Goal: Task Accomplishment & Management: Manage account settings

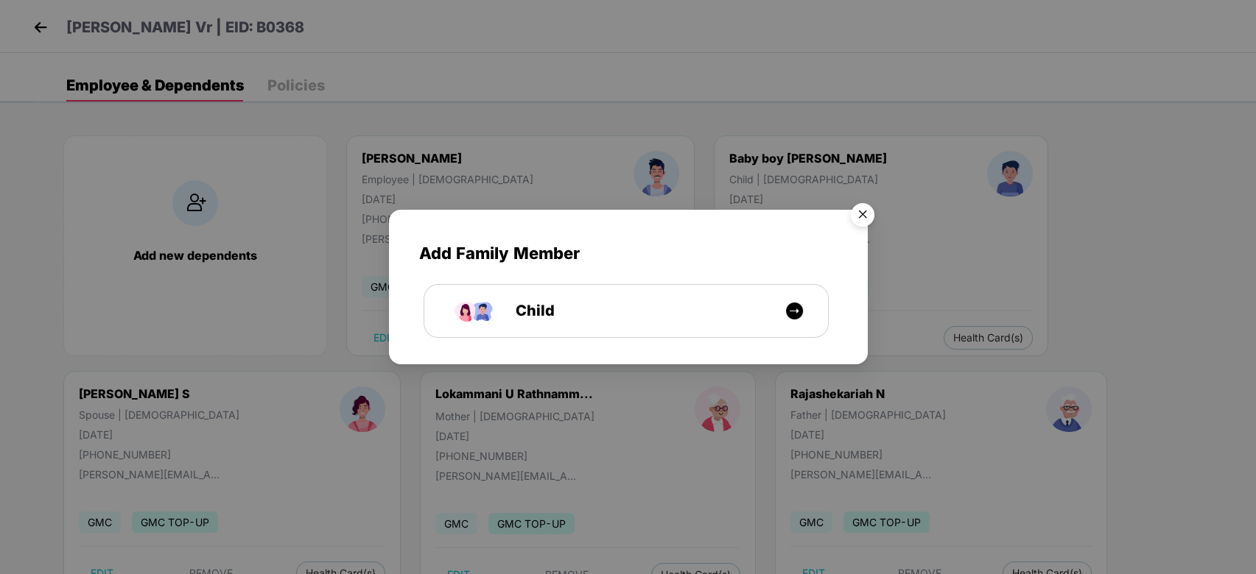
click at [862, 219] on img "Close" at bounding box center [862, 217] width 41 height 41
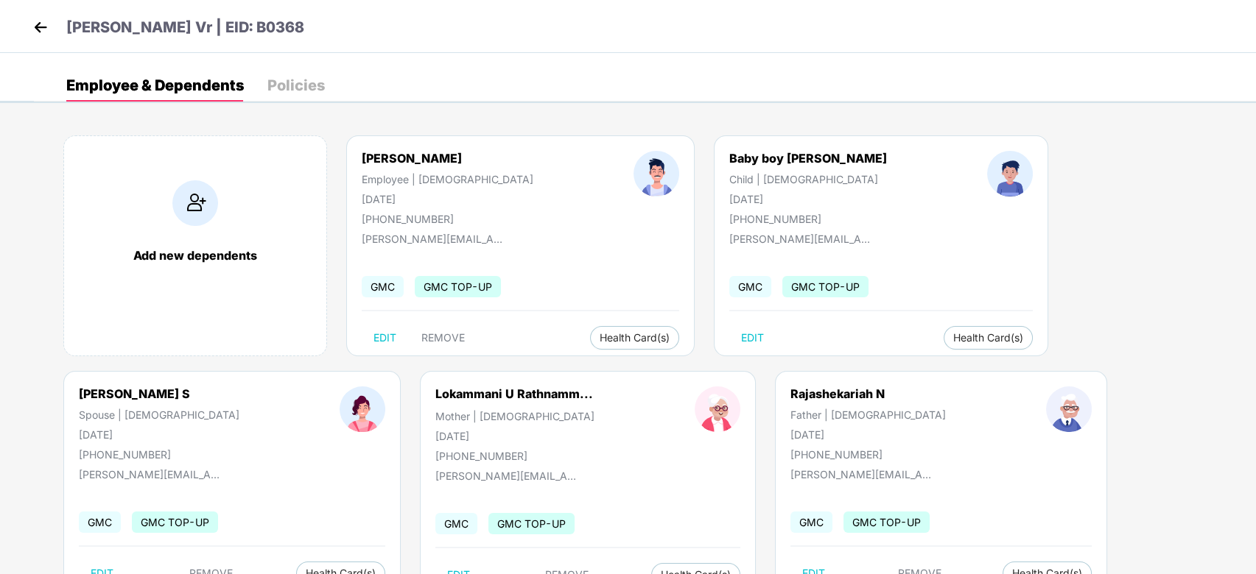
click at [38, 31] on img at bounding box center [40, 27] width 22 height 22
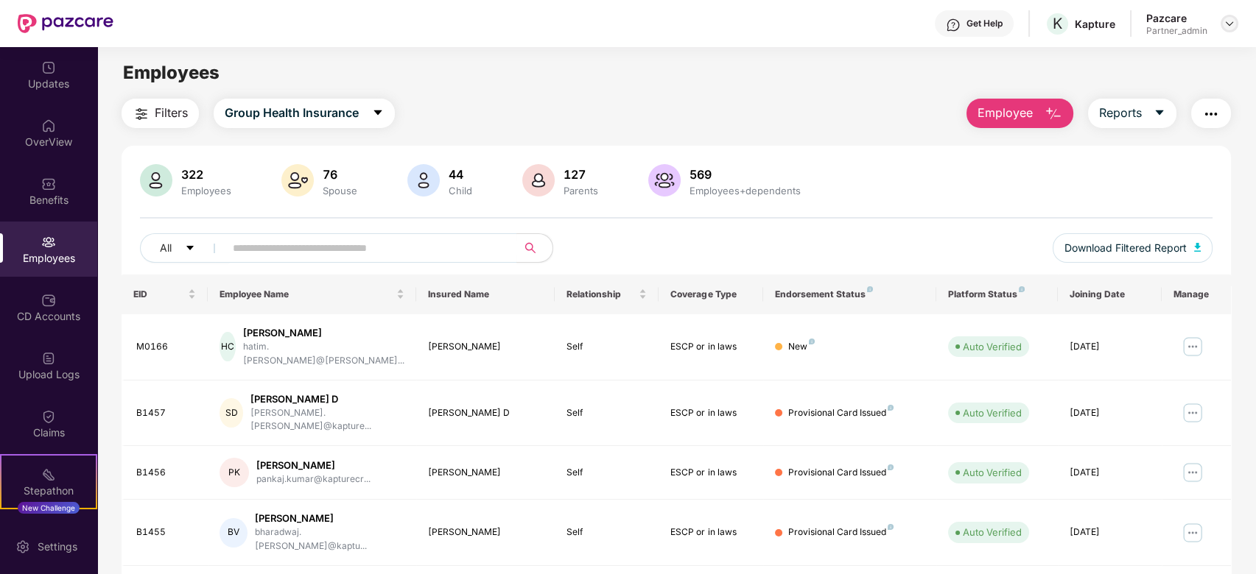
click at [1231, 29] on div at bounding box center [1229, 24] width 18 height 18
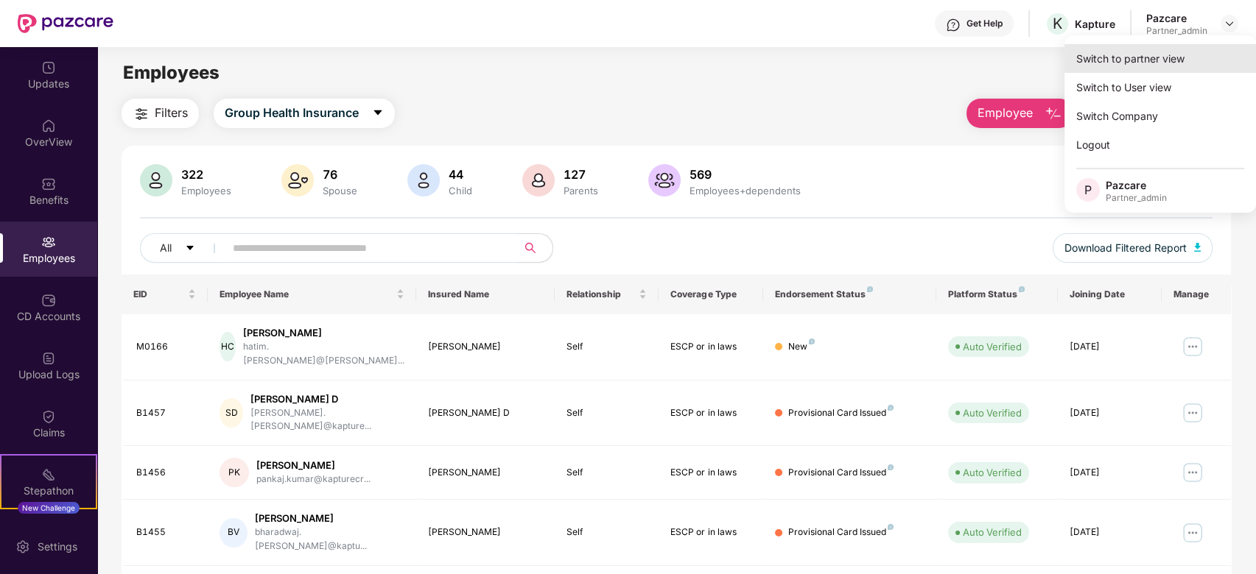
click at [1186, 63] on div "Switch to partner view" at bounding box center [1159, 58] width 191 height 29
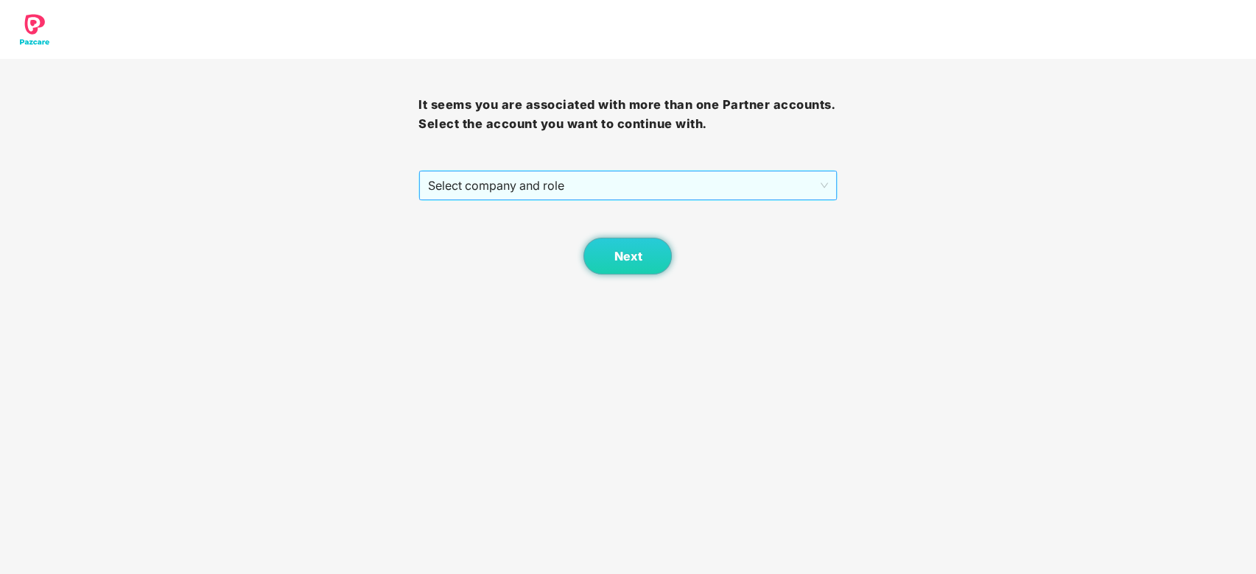
click at [570, 197] on span "Select company and role" at bounding box center [627, 186] width 399 height 28
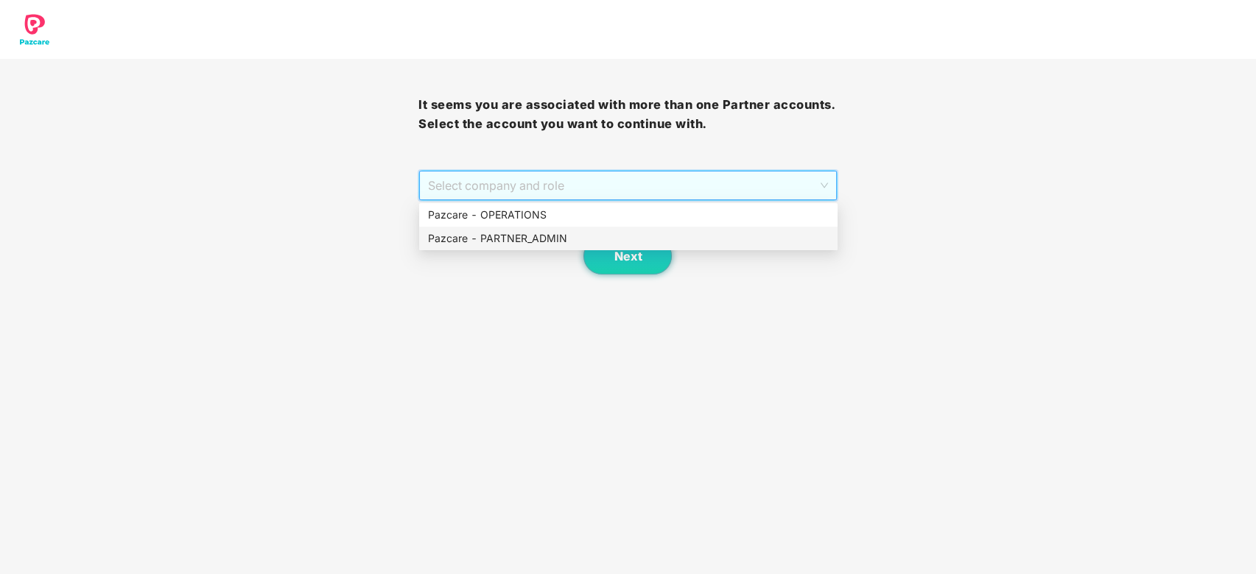
drag, startPoint x: 520, startPoint y: 233, endPoint x: 538, endPoint y: 235, distance: 18.5
click at [520, 233] on div "Pazcare - PARTNER_ADMIN" at bounding box center [628, 239] width 401 height 16
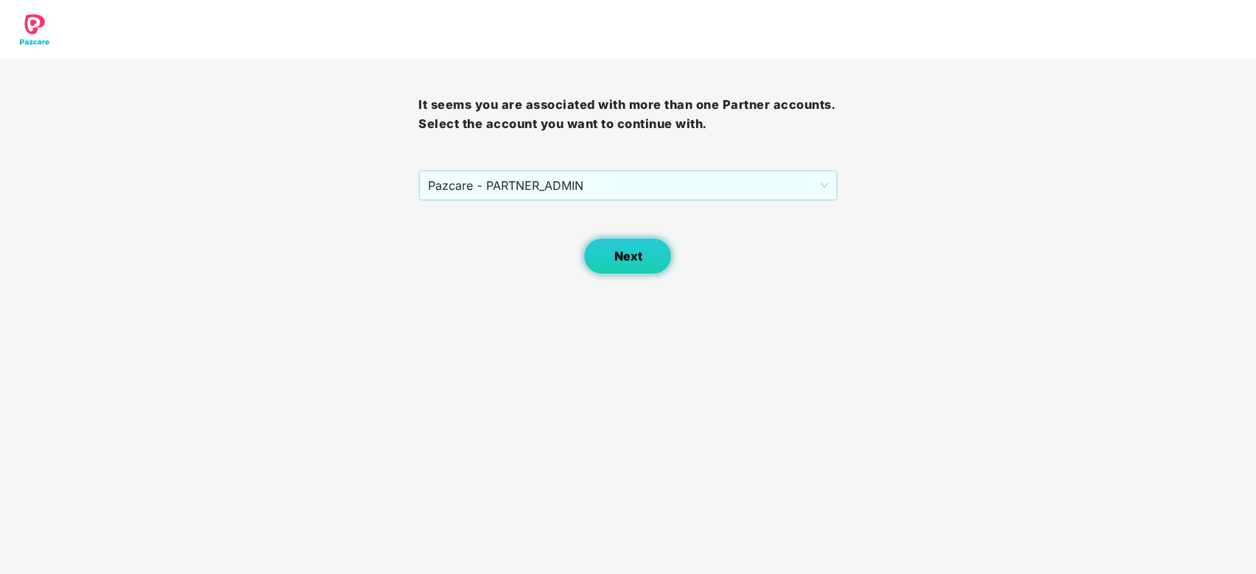
click at [619, 257] on span "Next" at bounding box center [627, 257] width 28 height 14
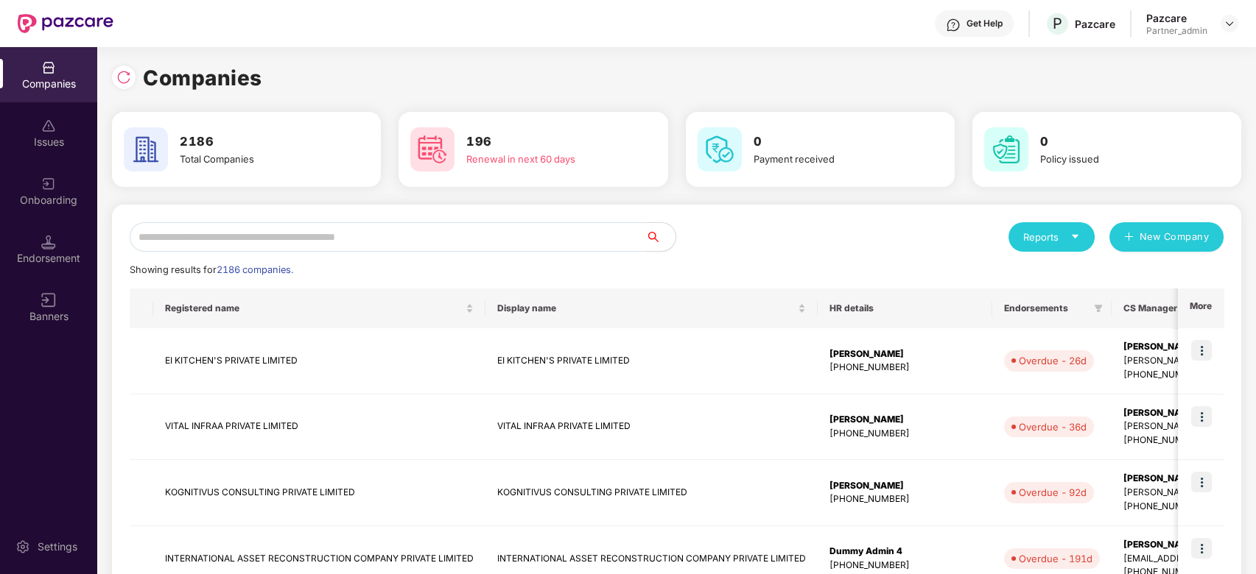
click at [387, 228] on input "text" at bounding box center [388, 236] width 516 height 29
paste input "**********"
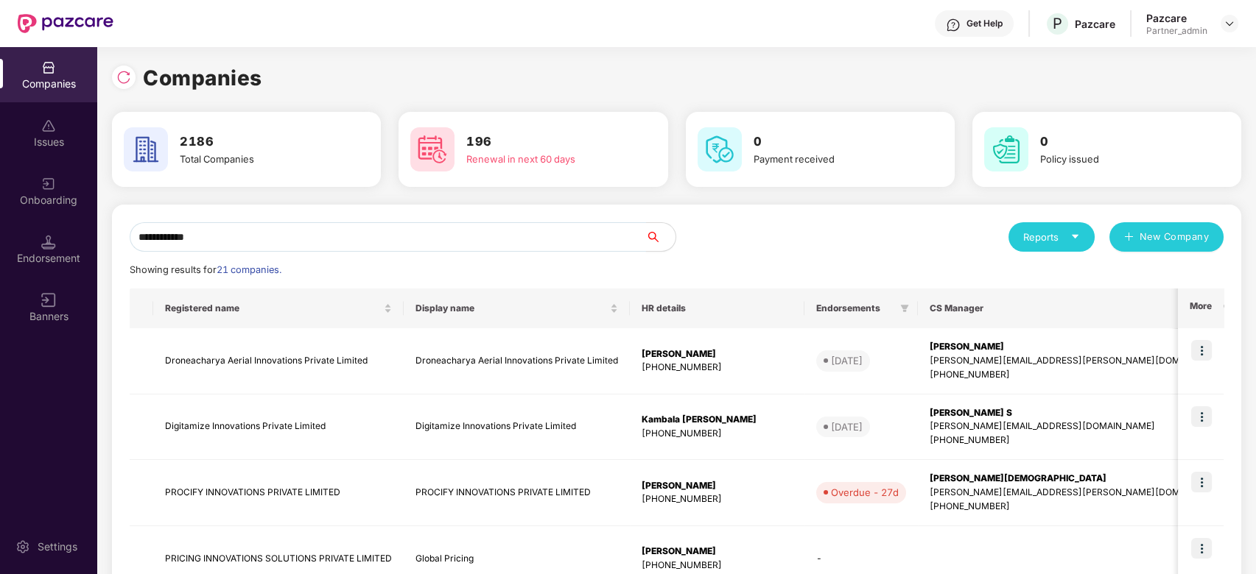
paste input "**********"
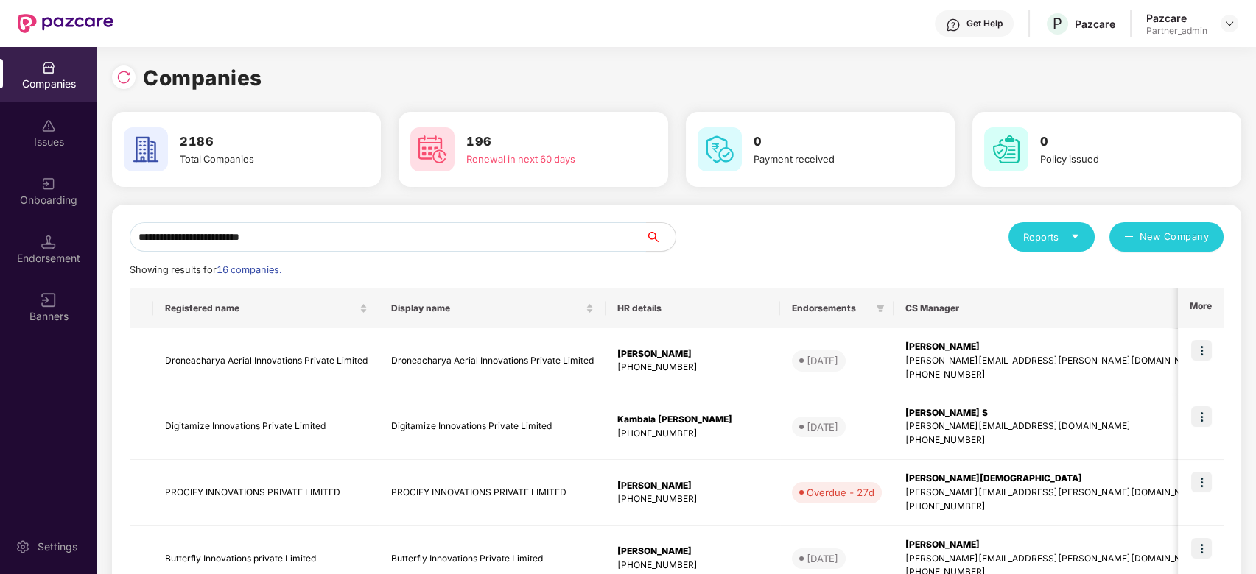
click at [0, 174] on div "**********" at bounding box center [628, 310] width 1256 height 527
paste input "*****"
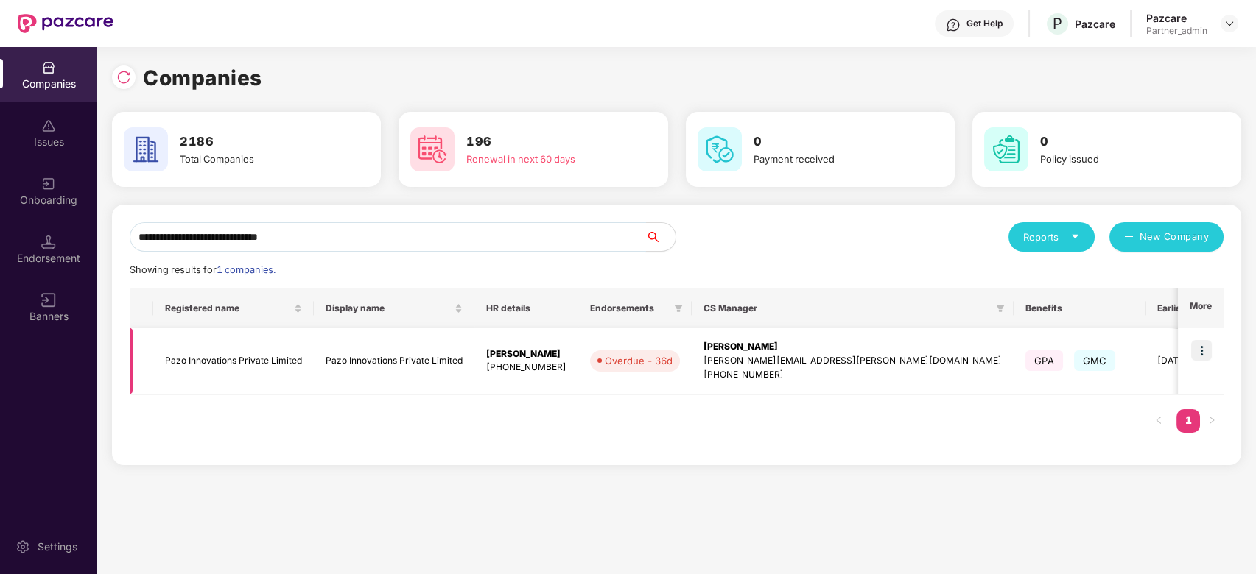
type input "**********"
click at [1206, 349] on img at bounding box center [1201, 350] width 21 height 21
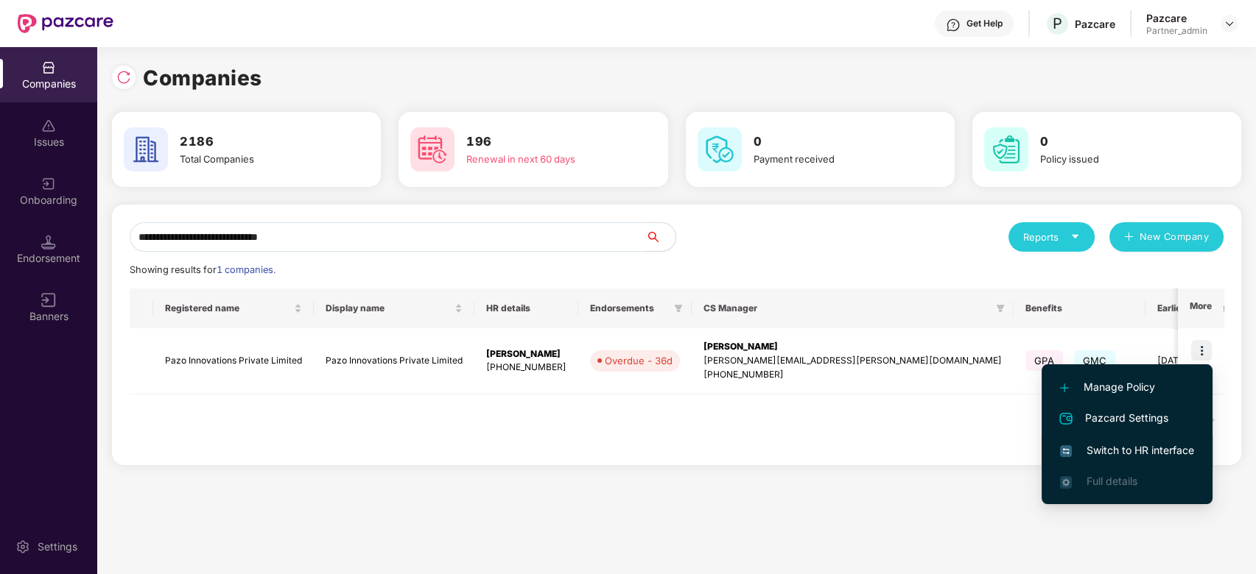
click at [1115, 445] on span "Switch to HR interface" at bounding box center [1127, 451] width 134 height 16
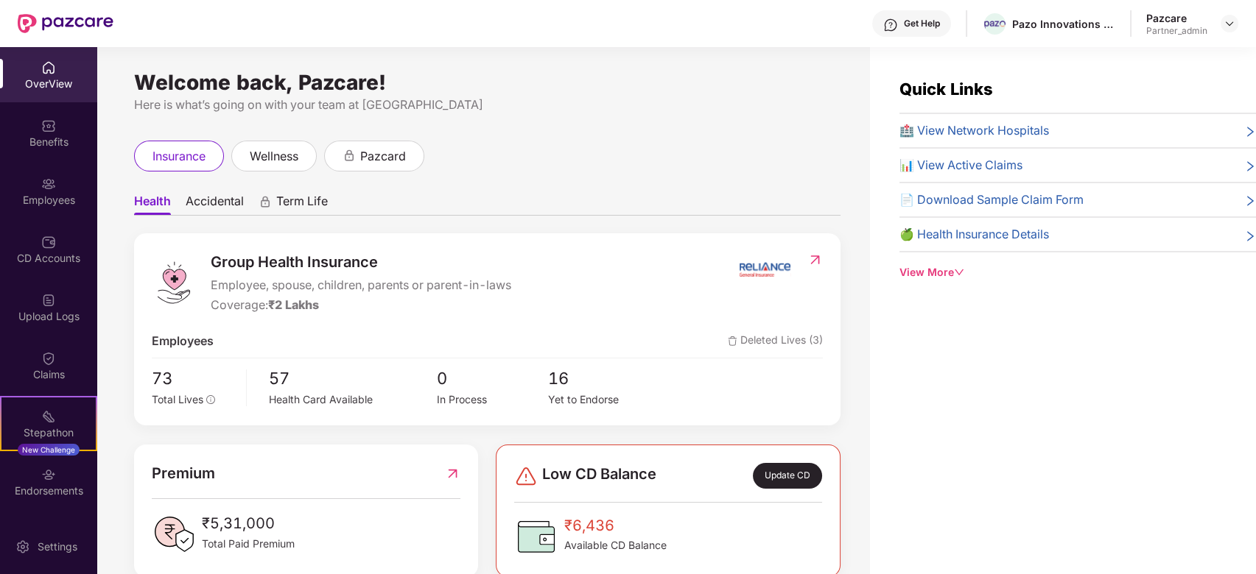
click at [41, 493] on div "Endorsements" at bounding box center [48, 491] width 97 height 15
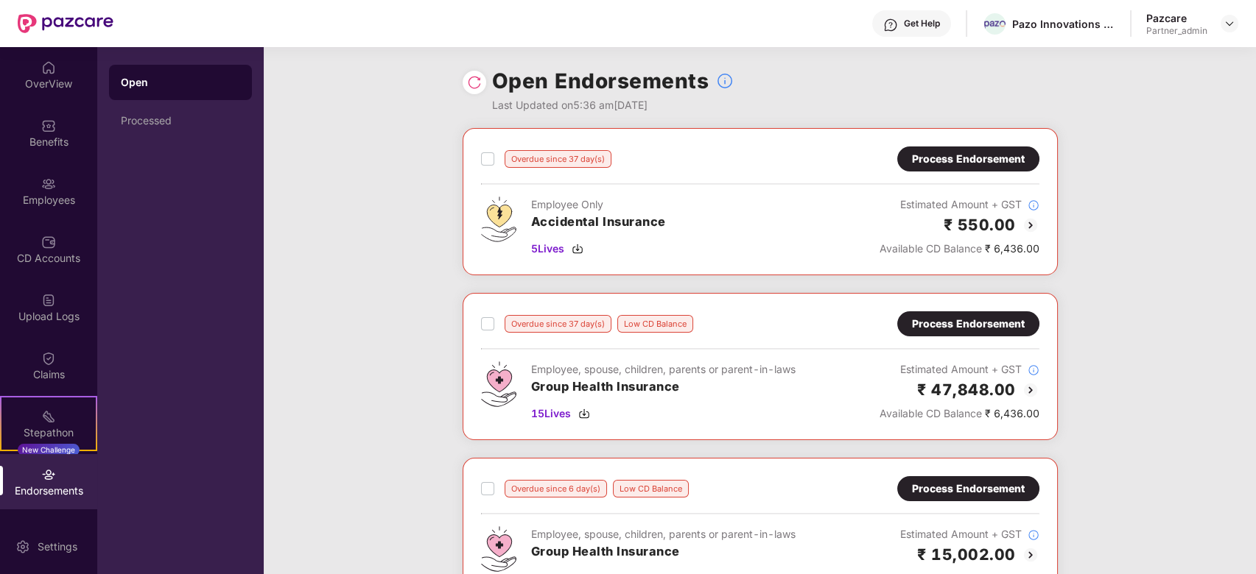
click at [956, 320] on div "Process Endorsement" at bounding box center [968, 324] width 113 height 16
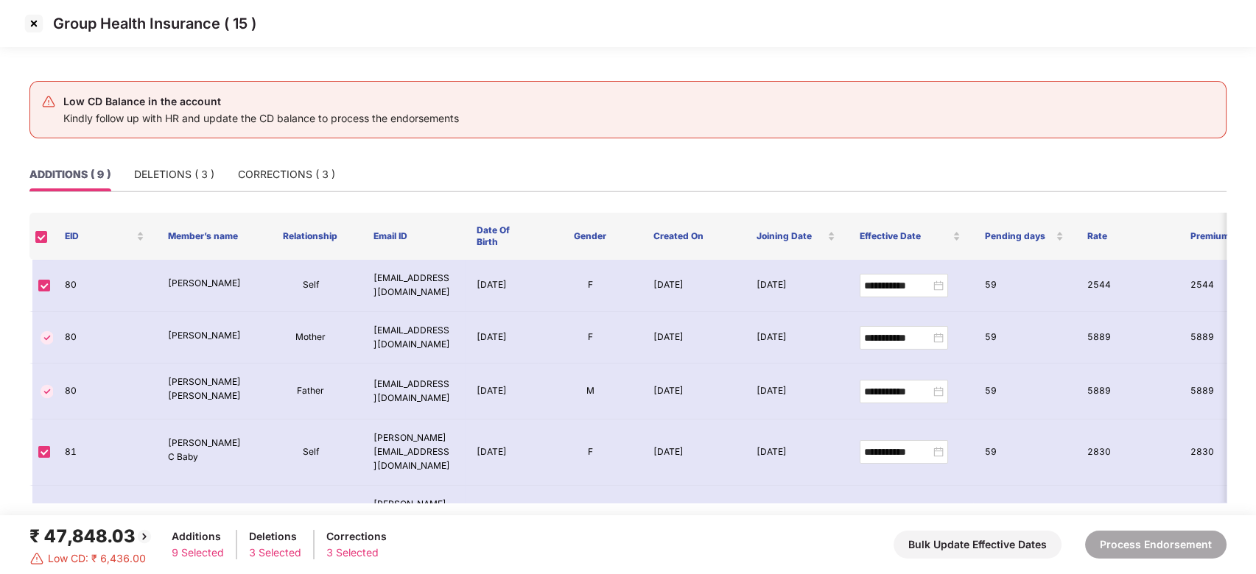
click at [33, 21] on img at bounding box center [34, 24] width 24 height 24
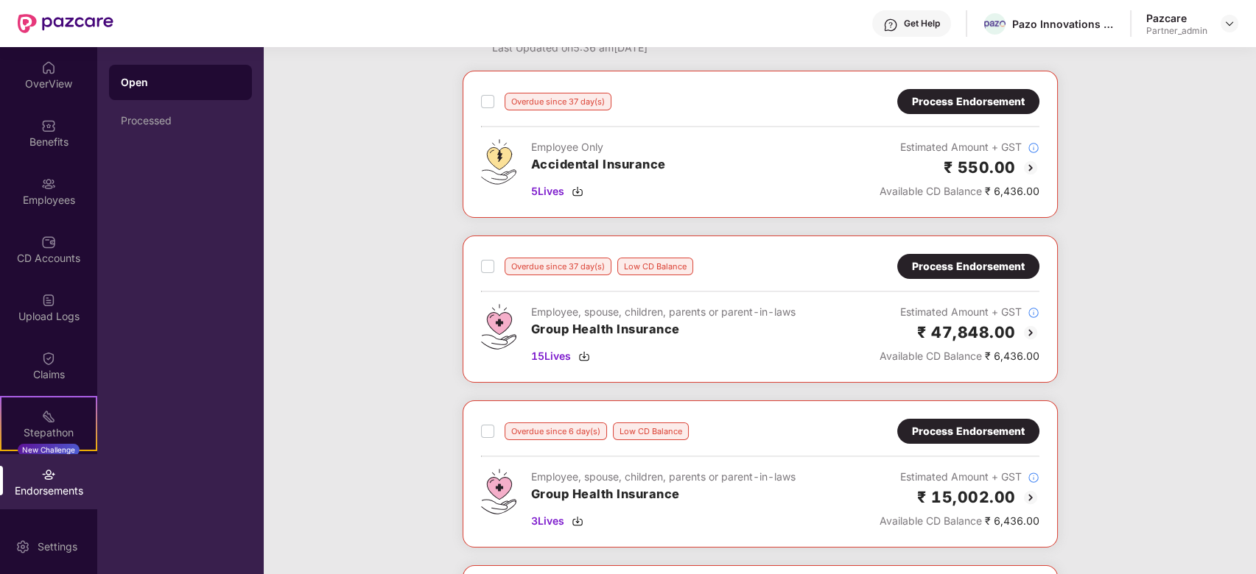
scroll to position [98, 0]
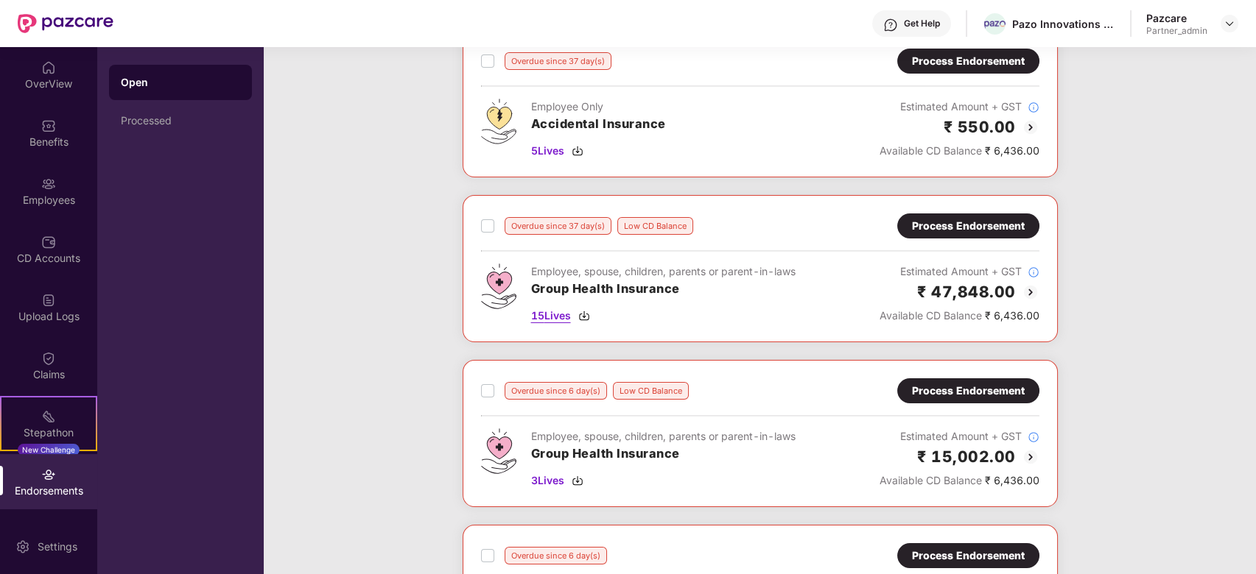
click at [582, 318] on img at bounding box center [584, 316] width 12 height 12
click at [940, 229] on div "Process Endorsement" at bounding box center [968, 226] width 113 height 16
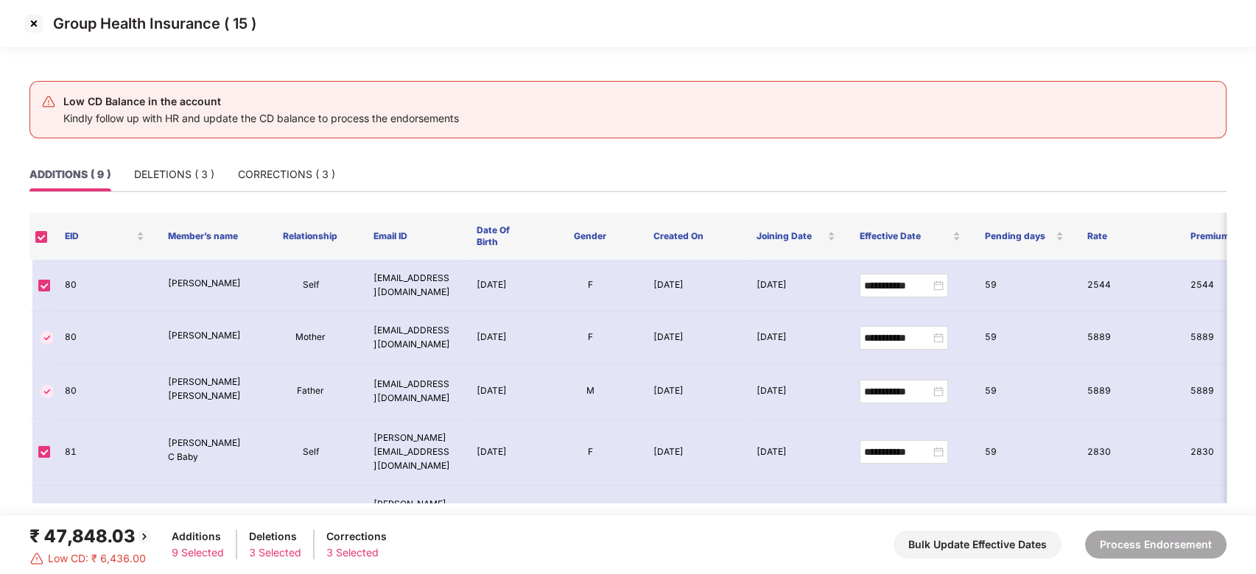
click at [38, 23] on img at bounding box center [34, 24] width 24 height 24
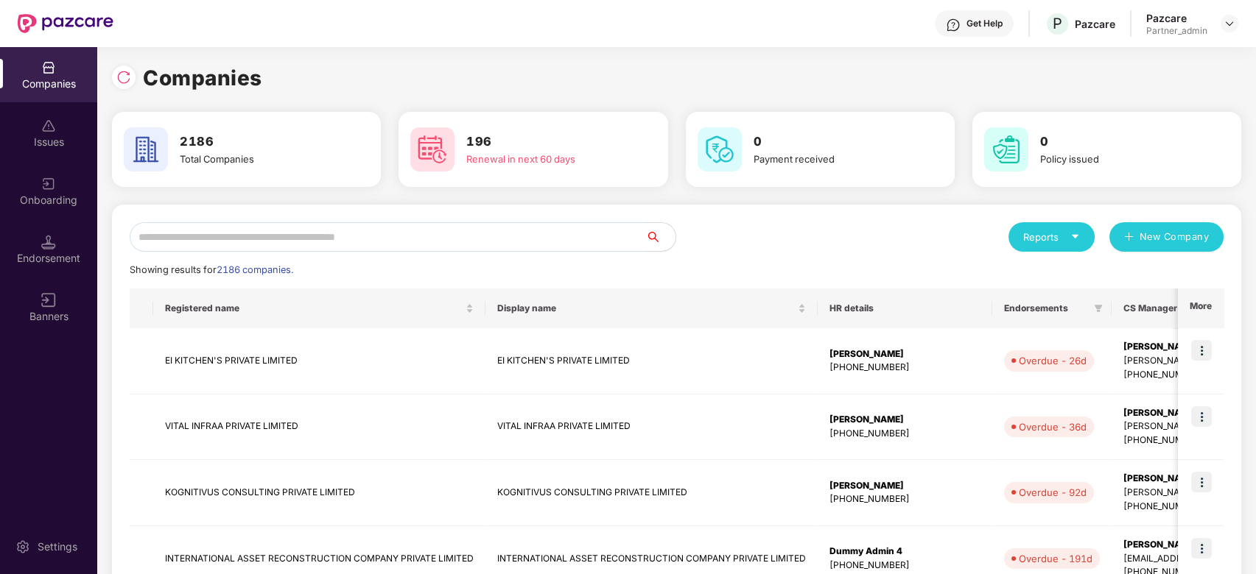
click at [302, 236] on input "text" at bounding box center [388, 236] width 516 height 29
click at [239, 247] on input "text" at bounding box center [388, 236] width 516 height 29
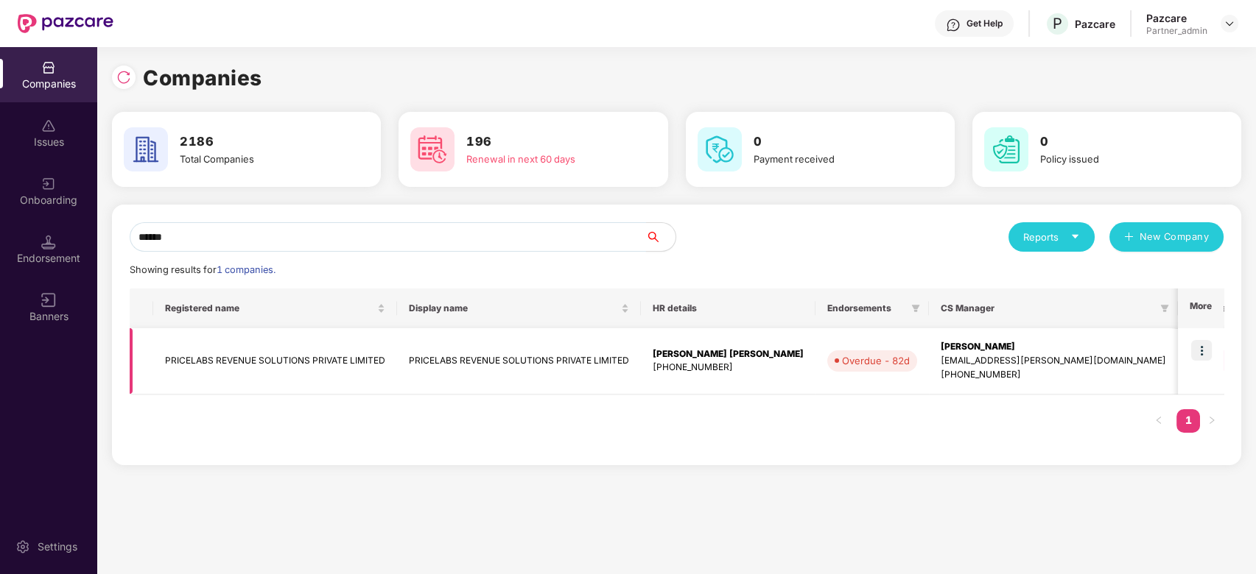
type input "******"
click at [1202, 352] on img at bounding box center [1201, 350] width 21 height 21
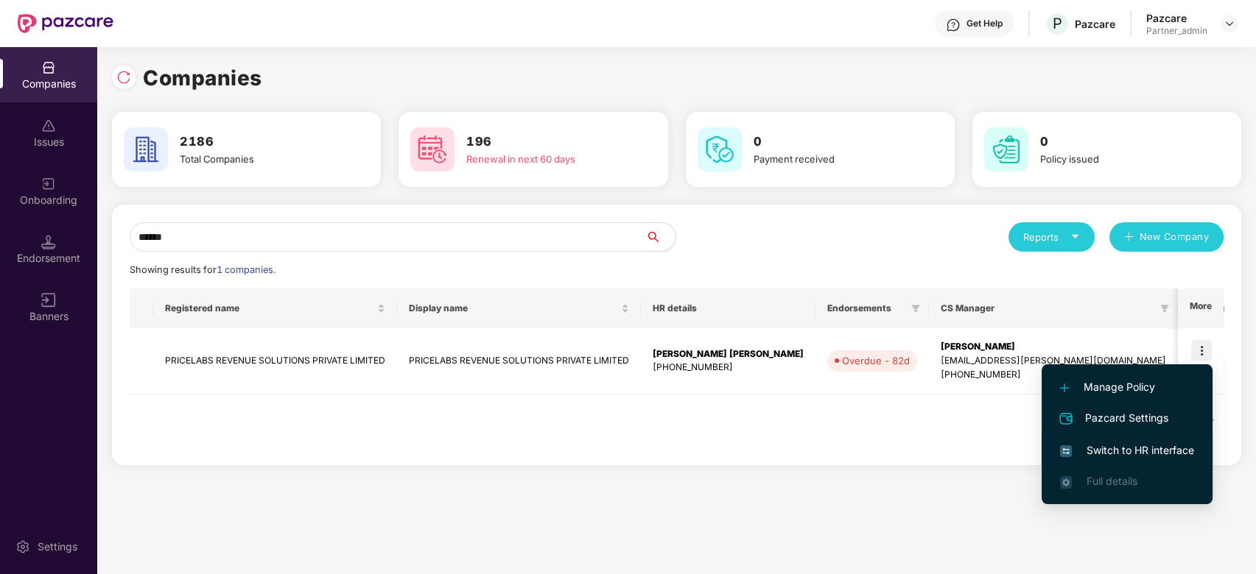
drag, startPoint x: 1114, startPoint y: 451, endPoint x: 1119, endPoint y: 458, distance: 9.0
click at [1119, 458] on span "Switch to HR interface" at bounding box center [1127, 451] width 134 height 16
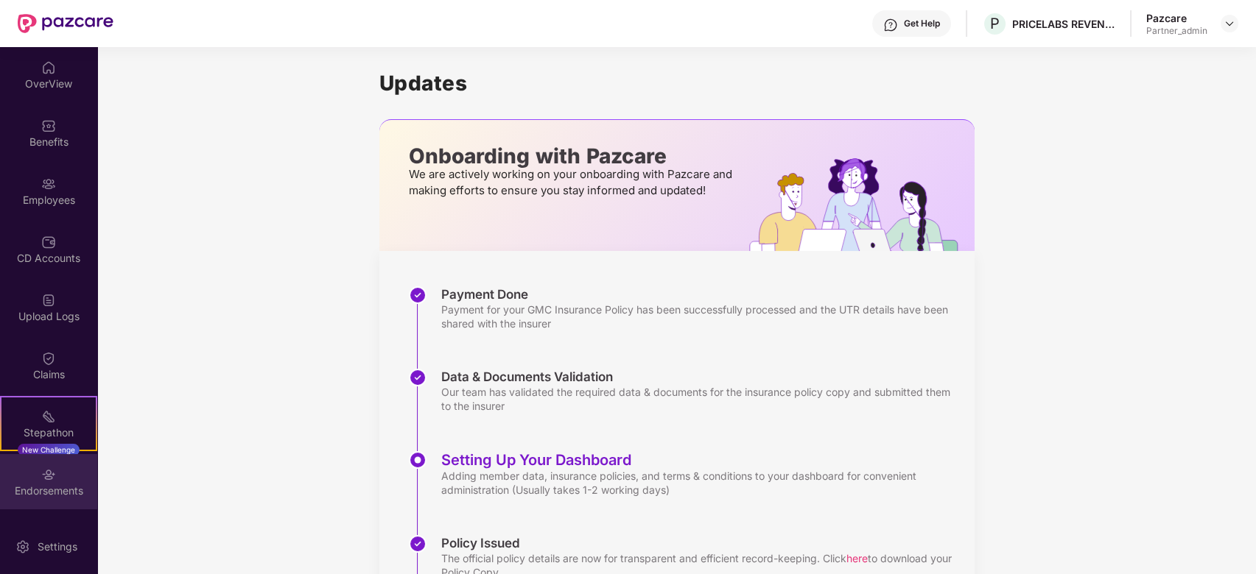
click at [36, 485] on div "Endorsements" at bounding box center [48, 491] width 97 height 15
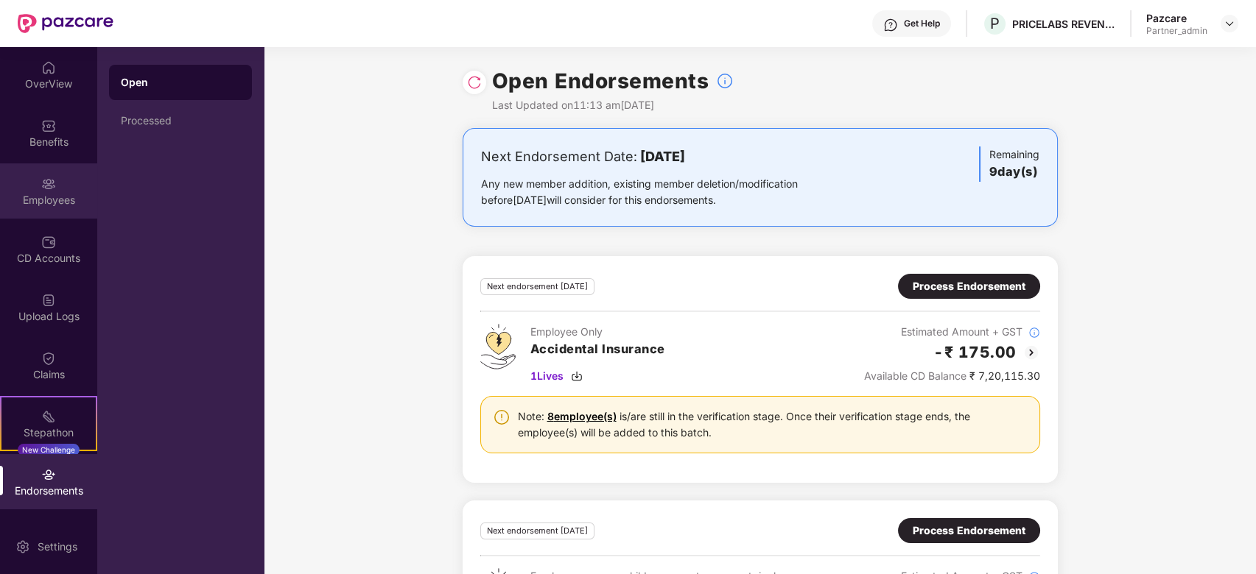
click at [55, 207] on div "Employees" at bounding box center [48, 200] width 97 height 15
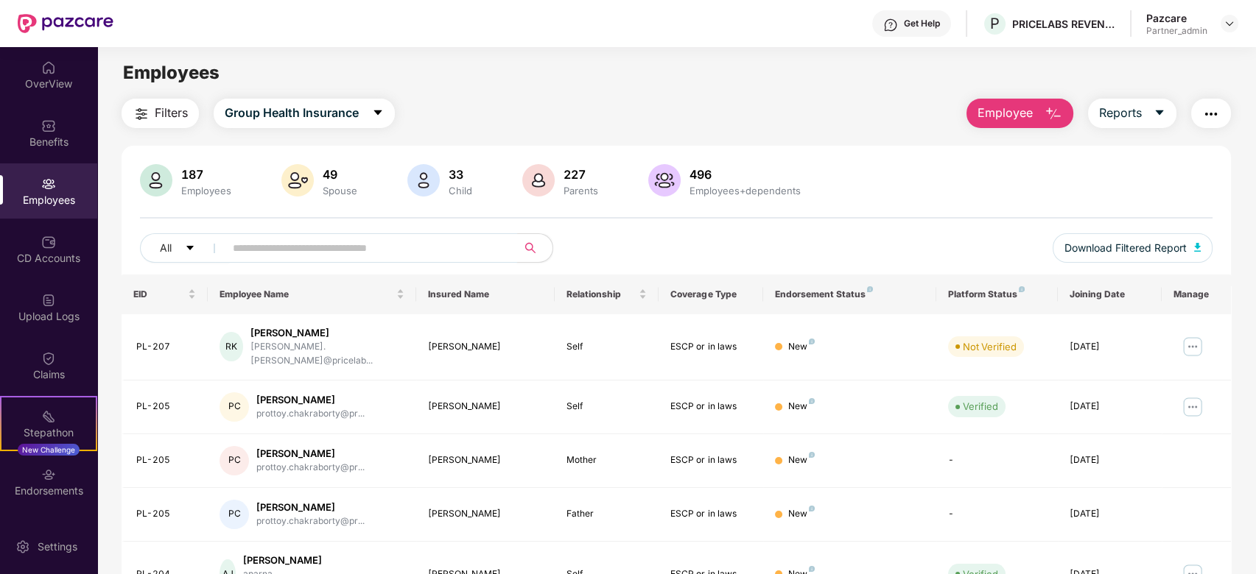
click at [267, 248] on input "text" at bounding box center [365, 248] width 264 height 22
drag, startPoint x: 310, startPoint y: 242, endPoint x: 149, endPoint y: 225, distance: 161.4
click at [147, 227] on div "187 Employees 49 Spouse 33 Child 227 Parents 496 Employees+dependents All *** D…" at bounding box center [677, 219] width 1110 height 110
paste input "***"
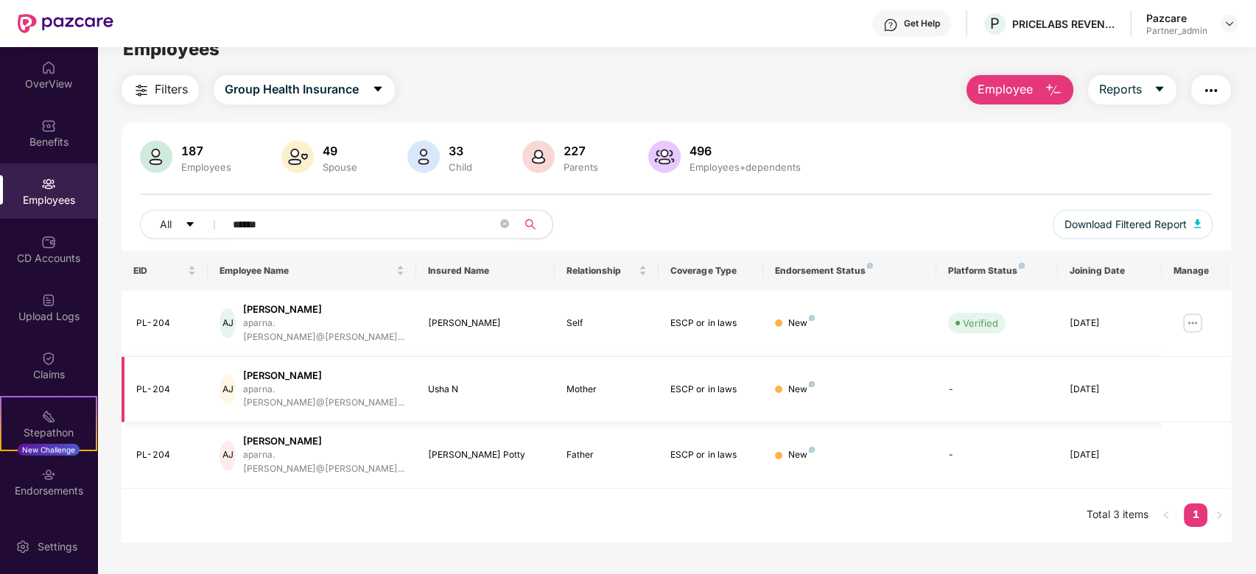
scroll to position [47, 0]
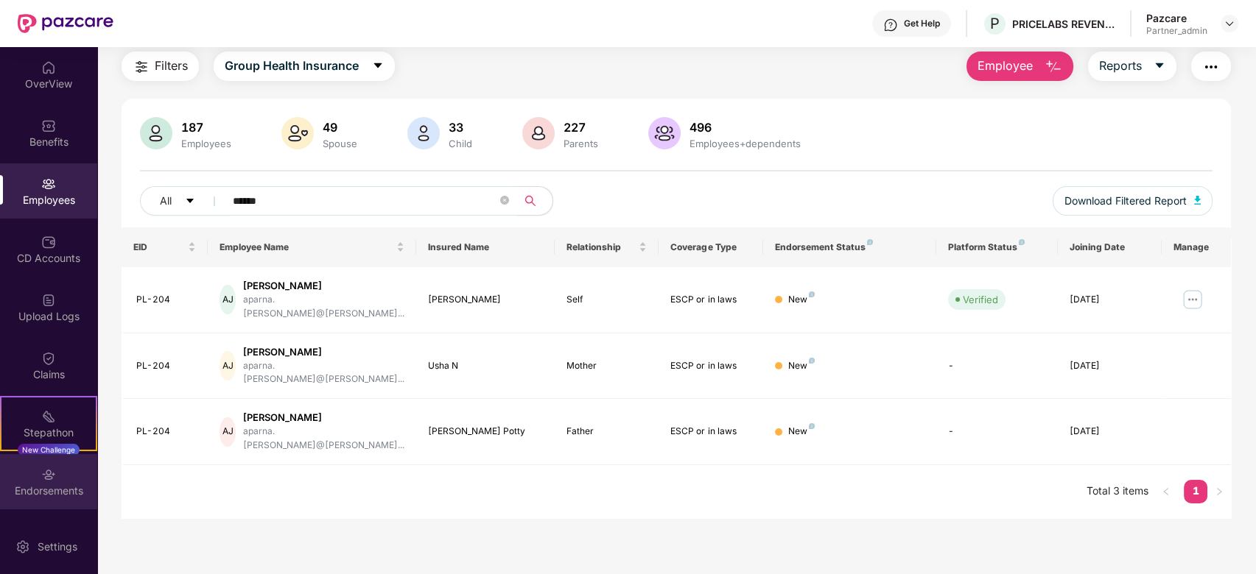
type input "******"
click at [49, 486] on div "Endorsements" at bounding box center [48, 491] width 97 height 15
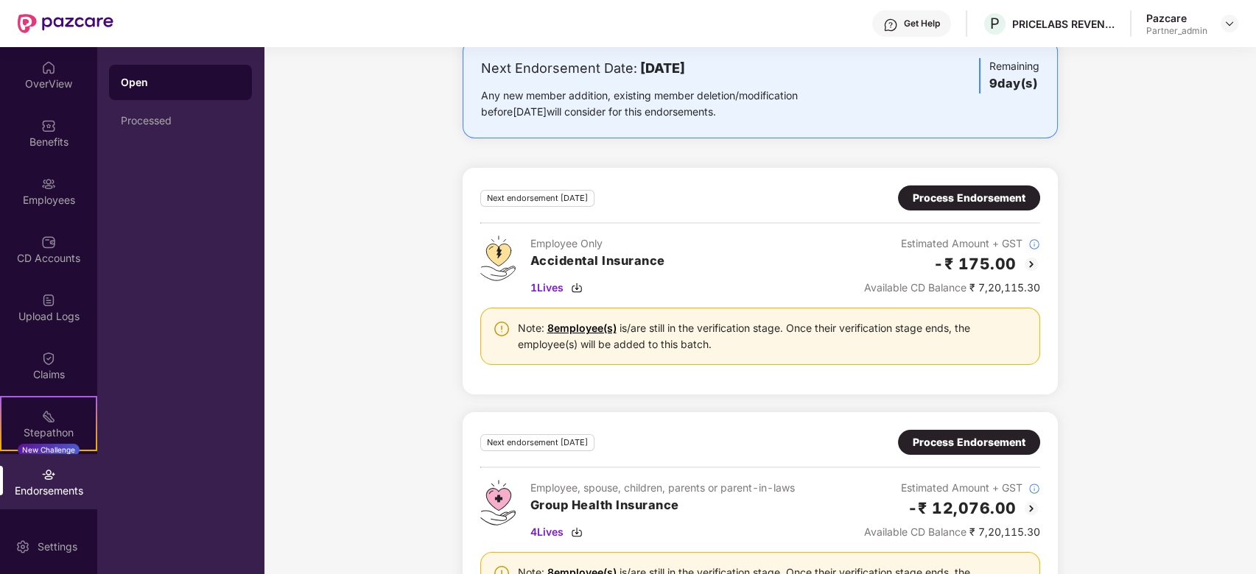
scroll to position [170, 0]
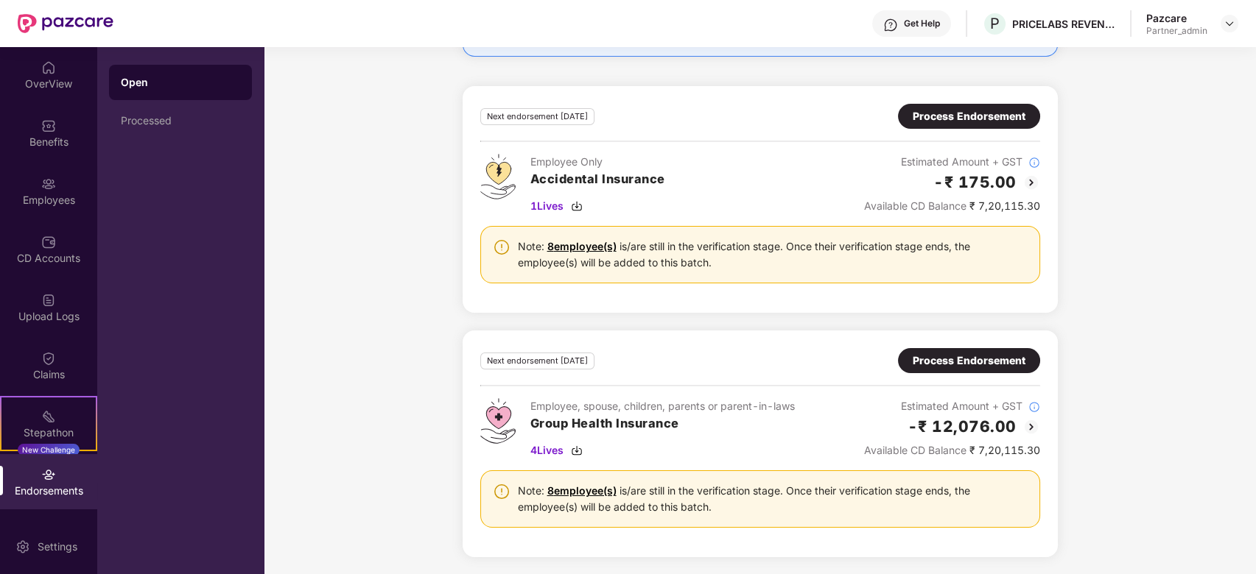
click at [583, 489] on link "8 employee(s)" at bounding box center [581, 491] width 69 height 13
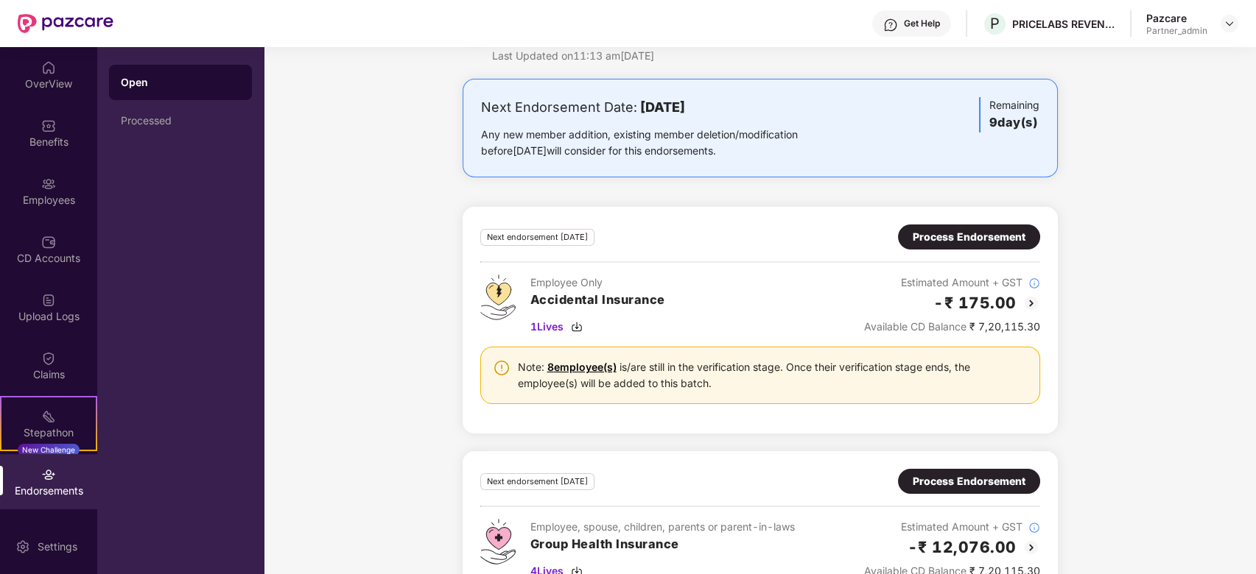
scroll to position [0, 0]
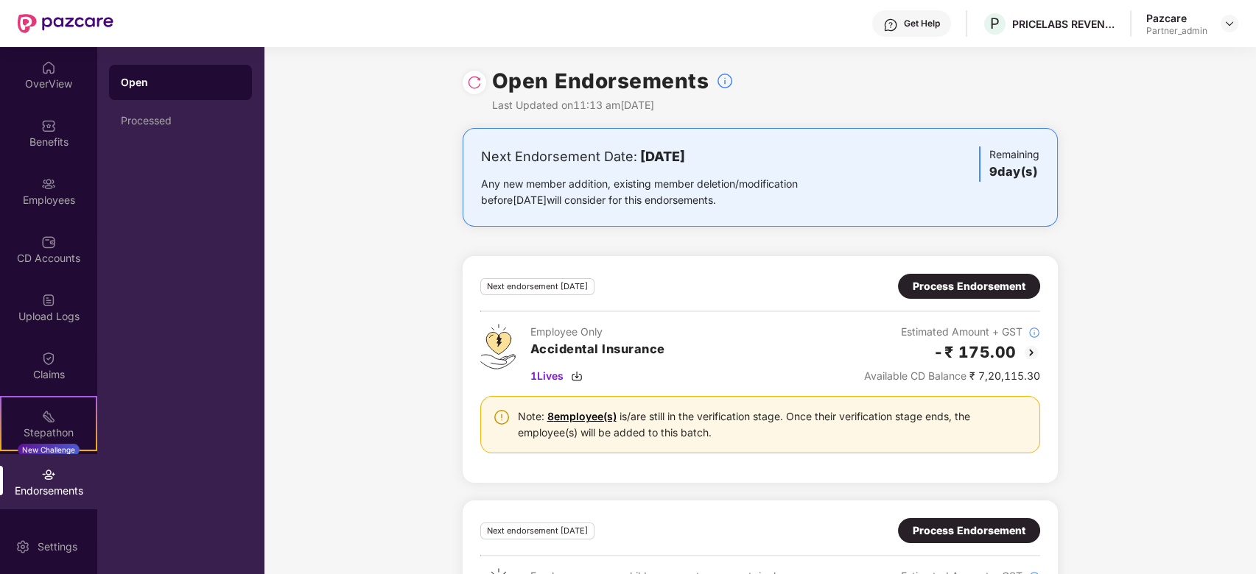
click at [469, 83] on img at bounding box center [474, 82] width 15 height 15
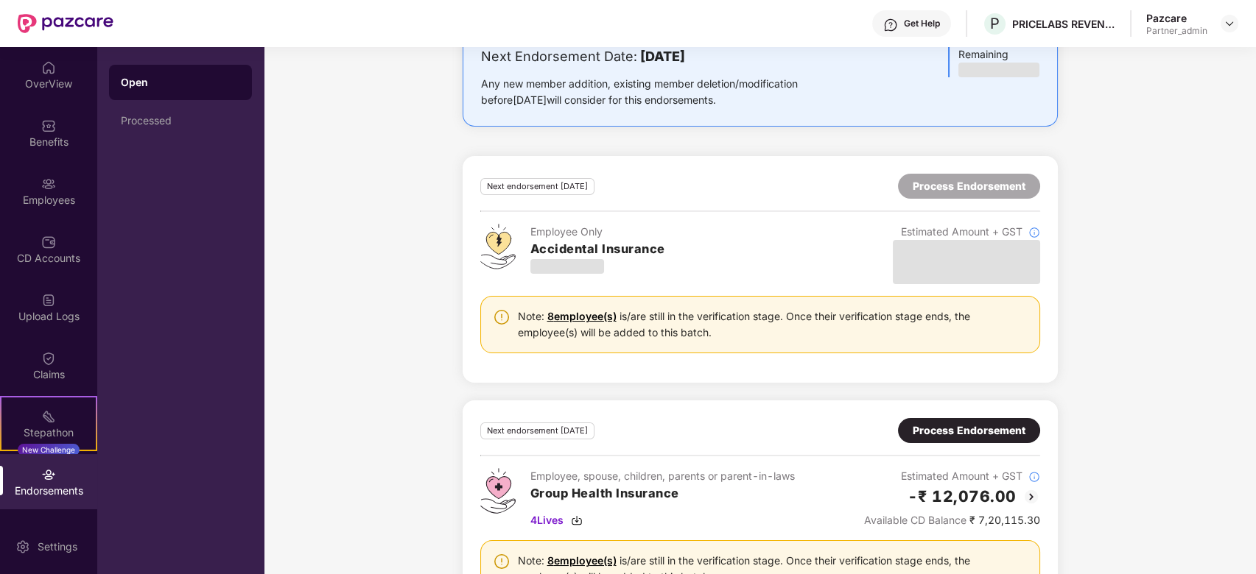
scroll to position [170, 0]
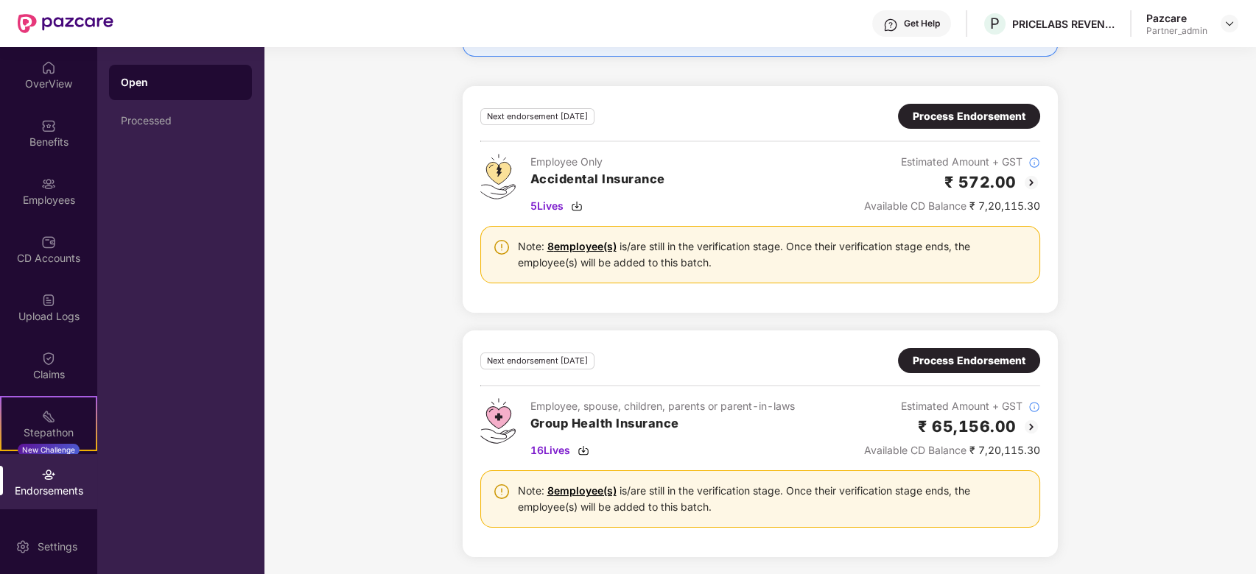
click at [937, 357] on div "Process Endorsement" at bounding box center [968, 361] width 113 height 16
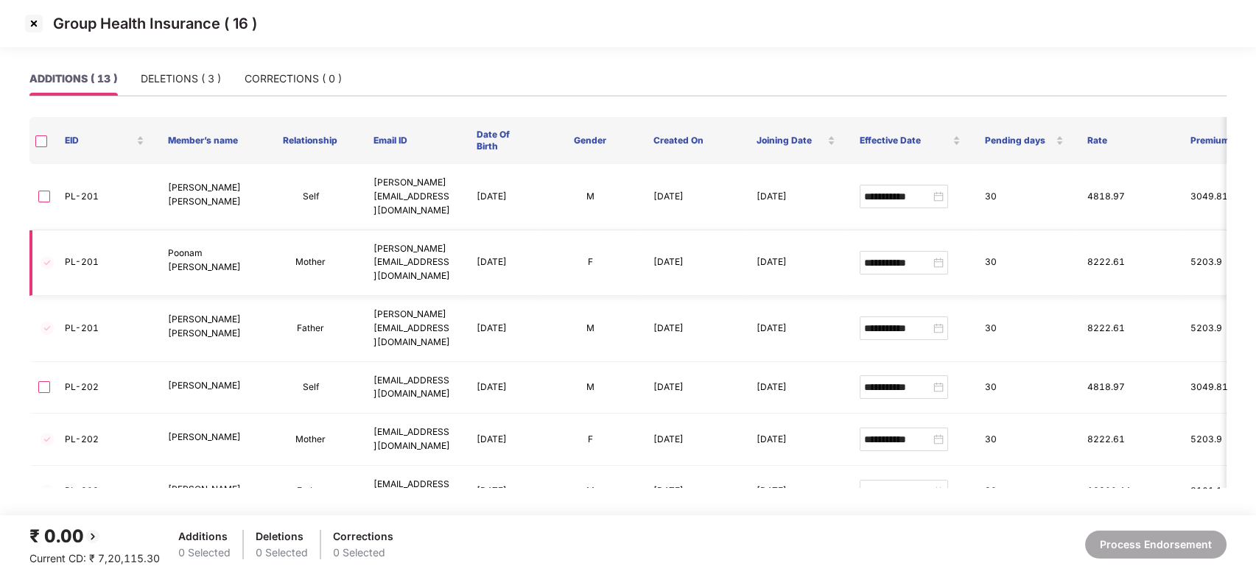
scroll to position [189, 0]
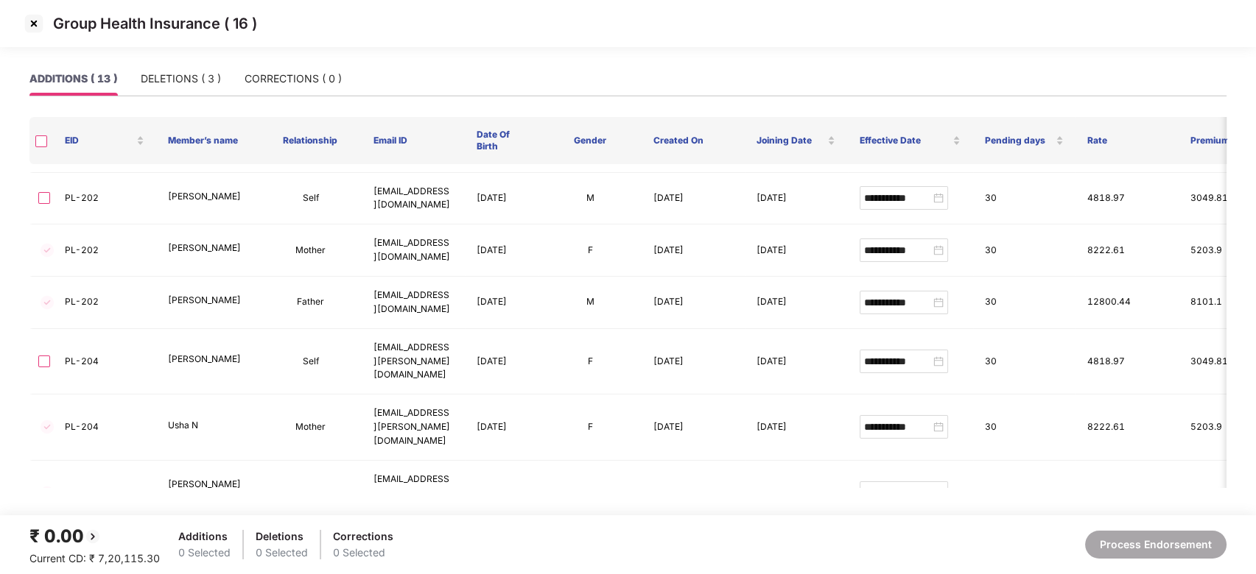
click at [32, 22] on img at bounding box center [34, 24] width 24 height 24
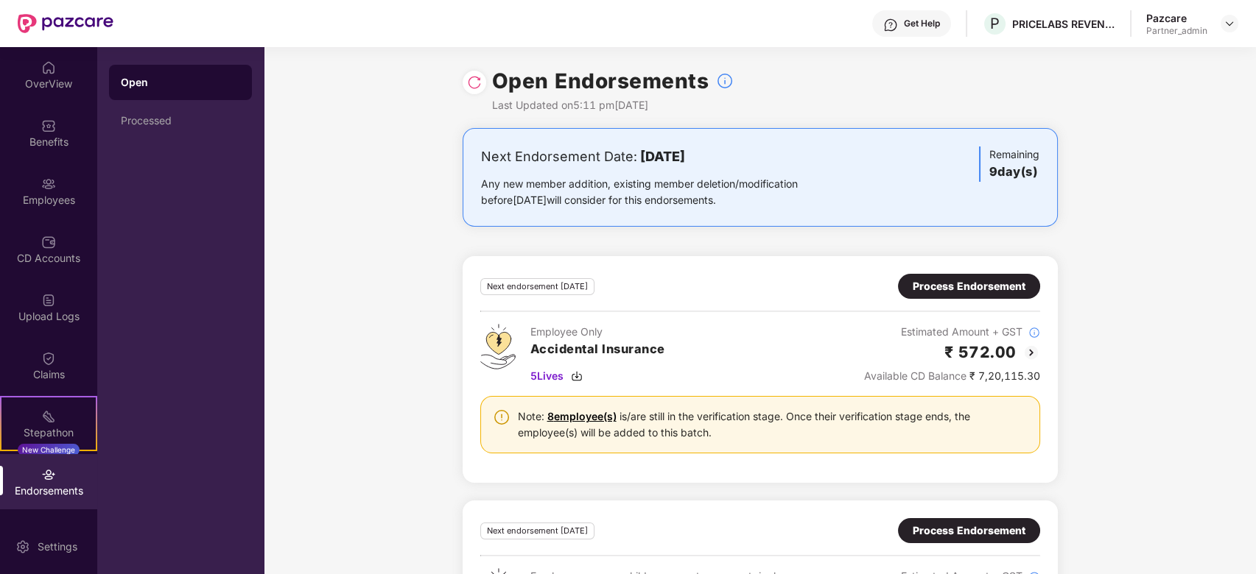
click at [351, 272] on div "Next Endorsement Date: [DATE] Any new member addition, existing member deletion…" at bounding box center [760, 436] width 992 height 617
click at [44, 199] on div "Employees" at bounding box center [48, 200] width 97 height 15
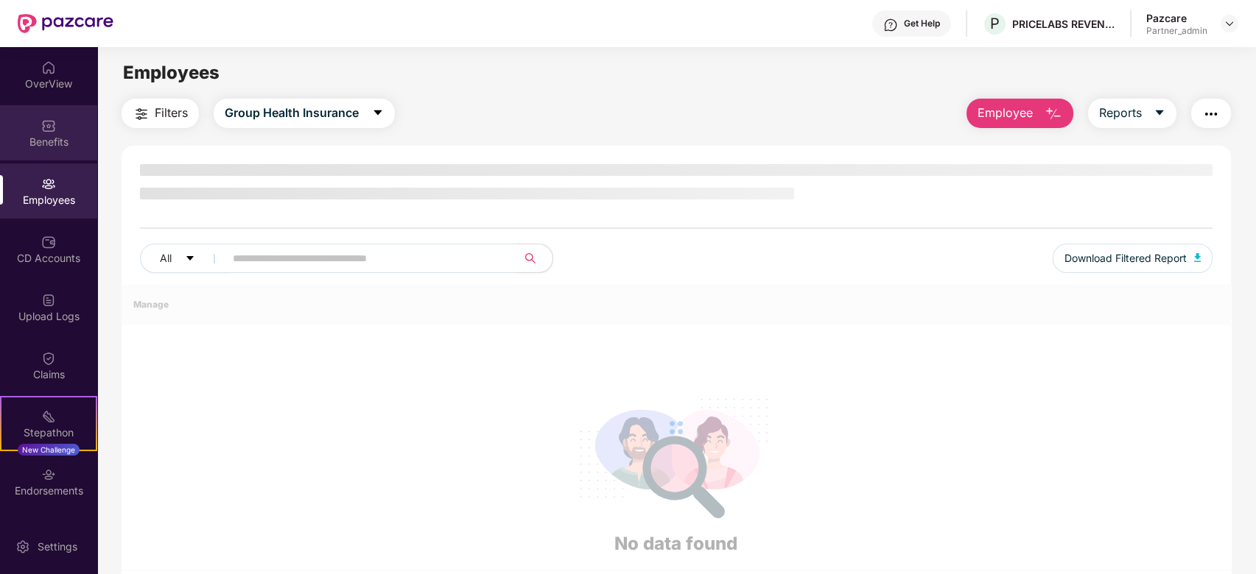
click at [55, 135] on div "Benefits" at bounding box center [48, 142] width 97 height 15
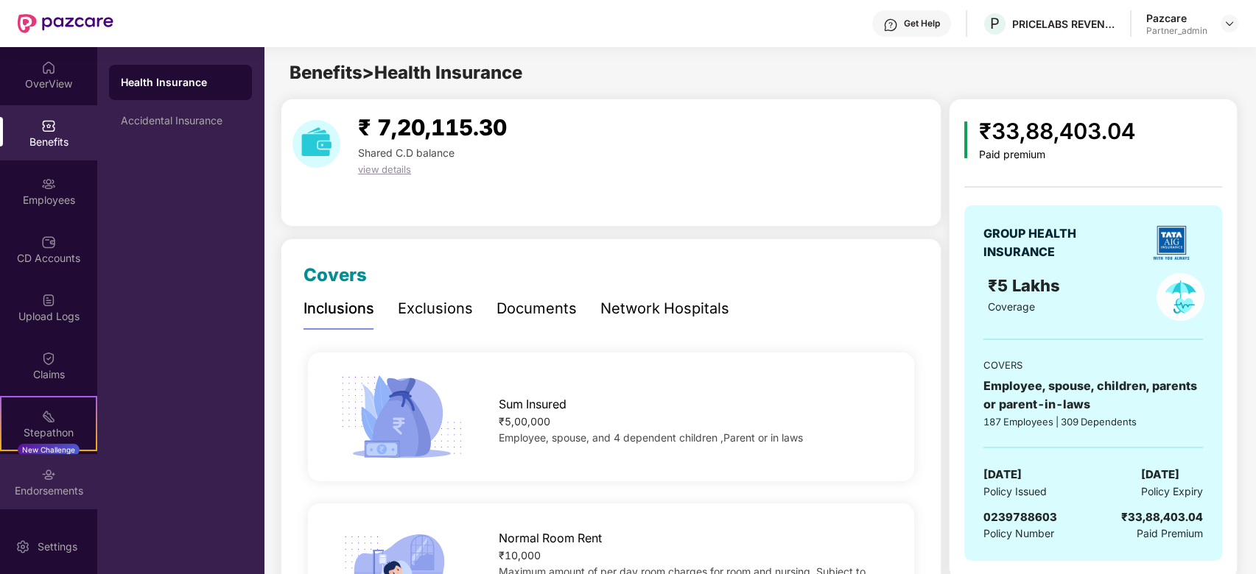
click at [46, 485] on div "Endorsements" at bounding box center [48, 491] width 97 height 15
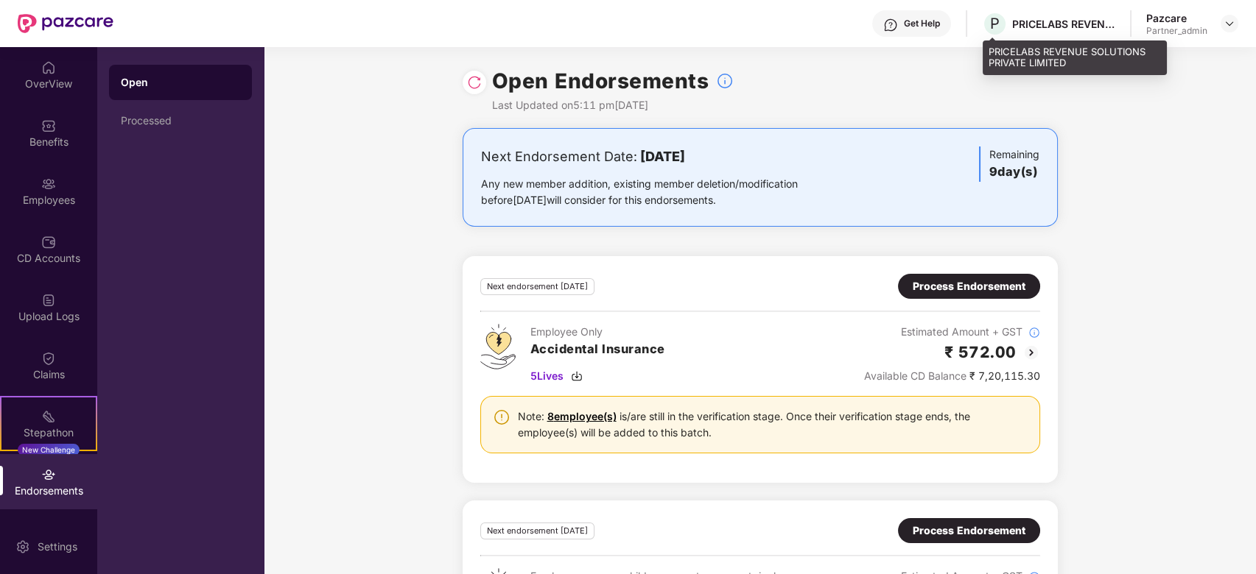
click at [1025, 22] on div "PRICELABS REVENUE SOLUTIONS PRIVATE LIMITED" at bounding box center [1063, 24] width 103 height 14
copy div "PRICELABS"
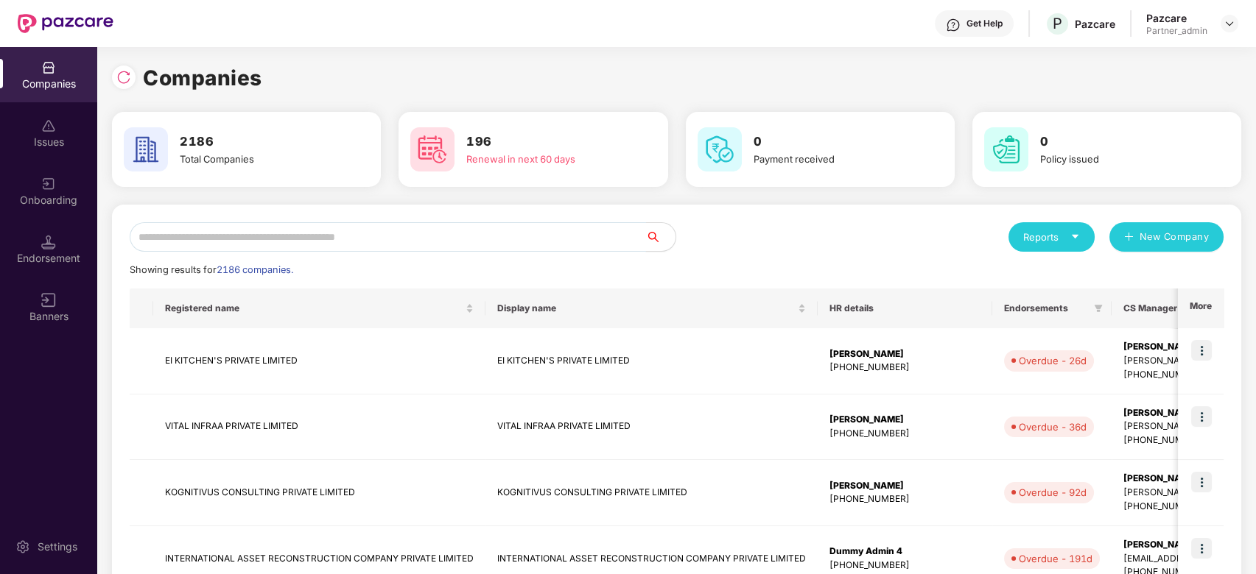
click at [350, 238] on input "text" at bounding box center [388, 236] width 516 height 29
paste input "*********"
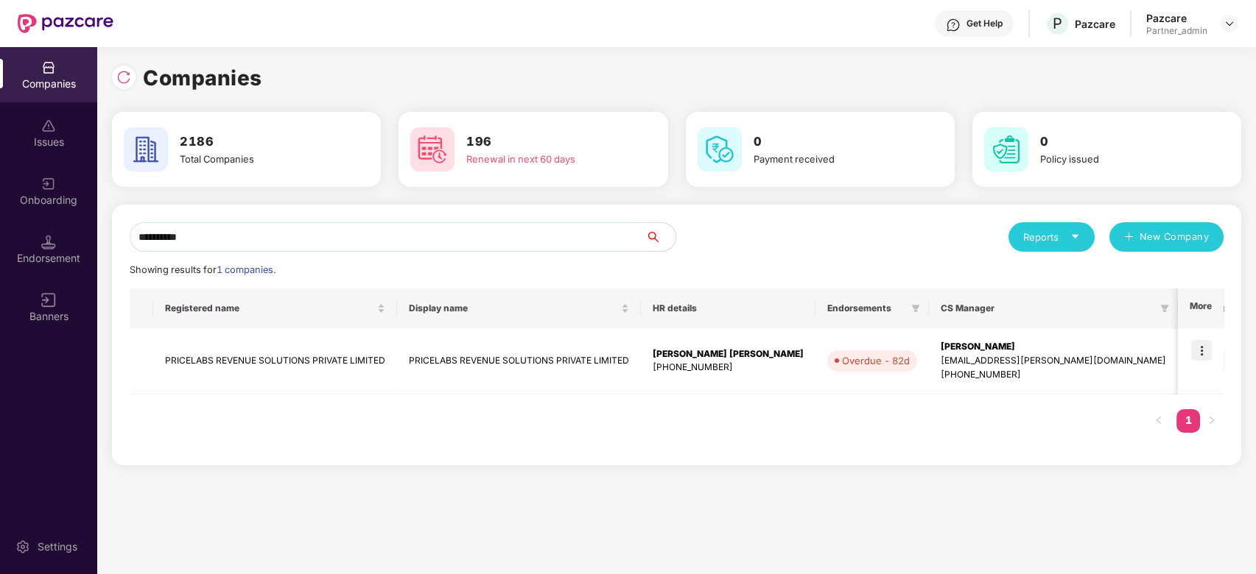
type input "*********"
click at [709, 370] on div "[PHONE_NUMBER]" at bounding box center [727, 368] width 151 height 14
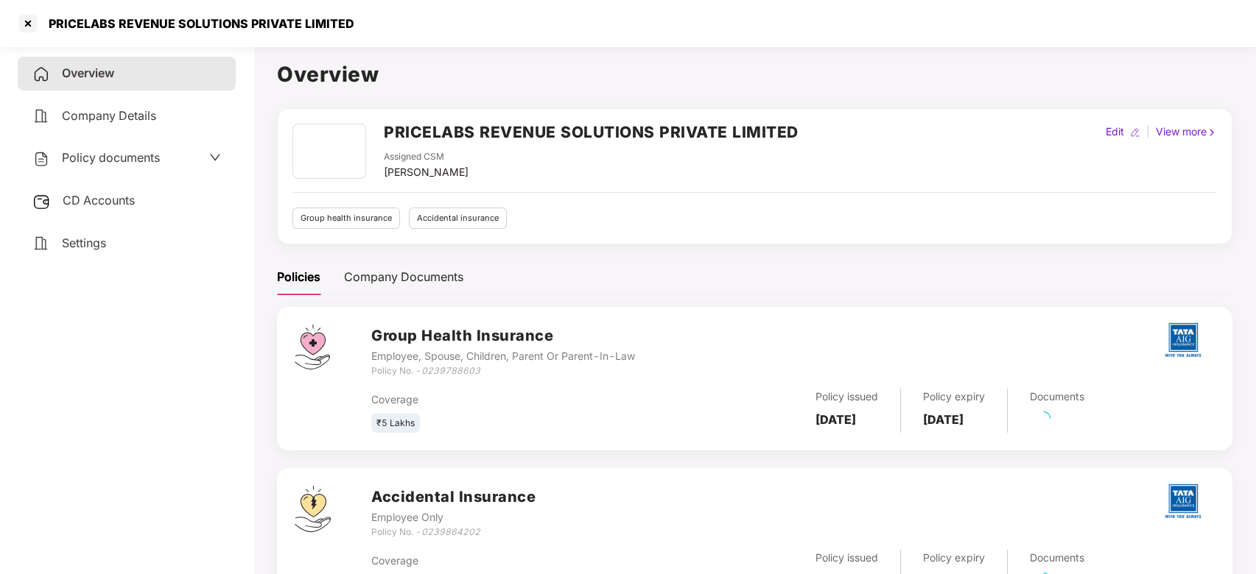
click at [82, 206] on span "CD Accounts" at bounding box center [99, 200] width 72 height 15
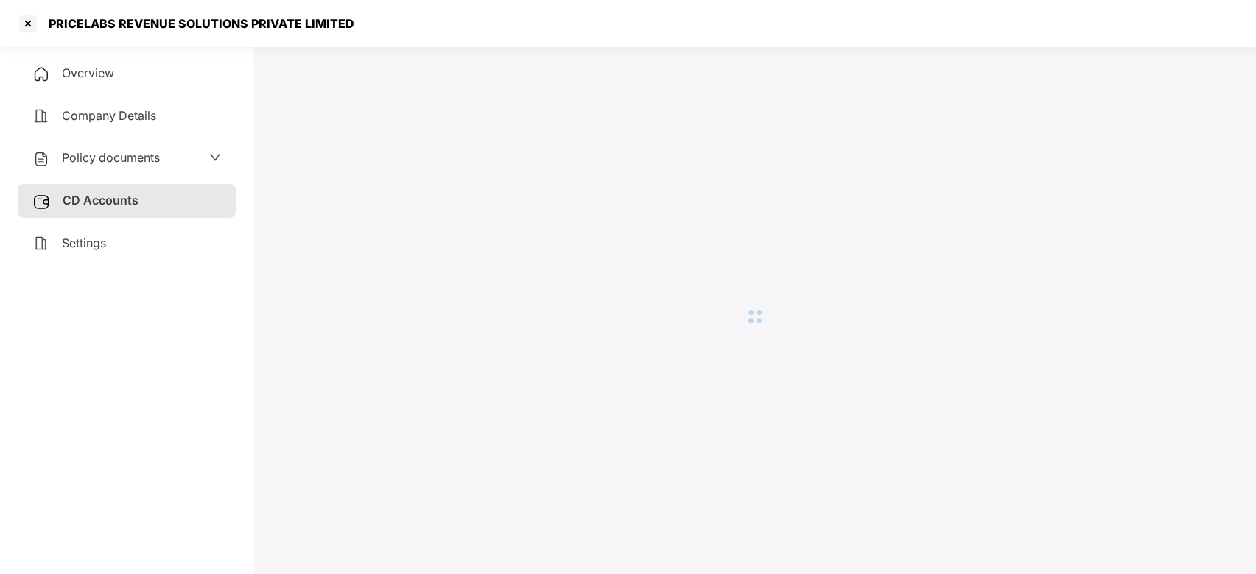
click at [99, 233] on div "Settings" at bounding box center [127, 244] width 218 height 34
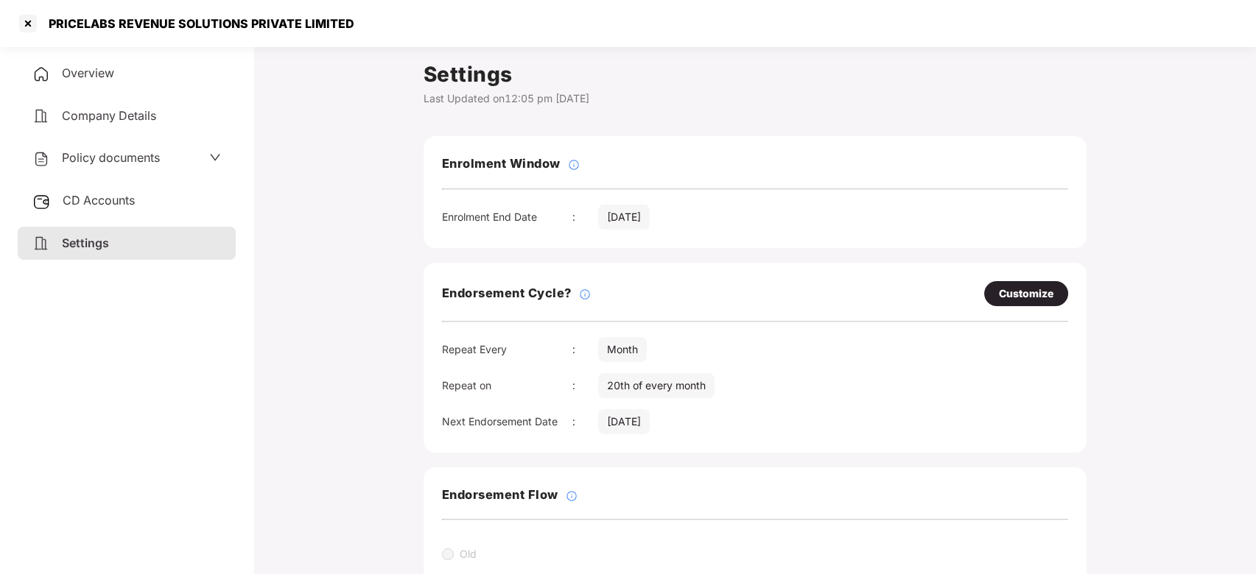
click at [77, 25] on div "PRICELABS REVENUE SOLUTIONS PRIVATE LIMITED" at bounding box center [197, 23] width 314 height 15
click at [76, 25] on div "PRICELABS REVENUE SOLUTIONS PRIVATE LIMITED" at bounding box center [197, 23] width 314 height 15
copy div "PRICELABS"
click at [30, 26] on div at bounding box center [28, 24] width 24 height 24
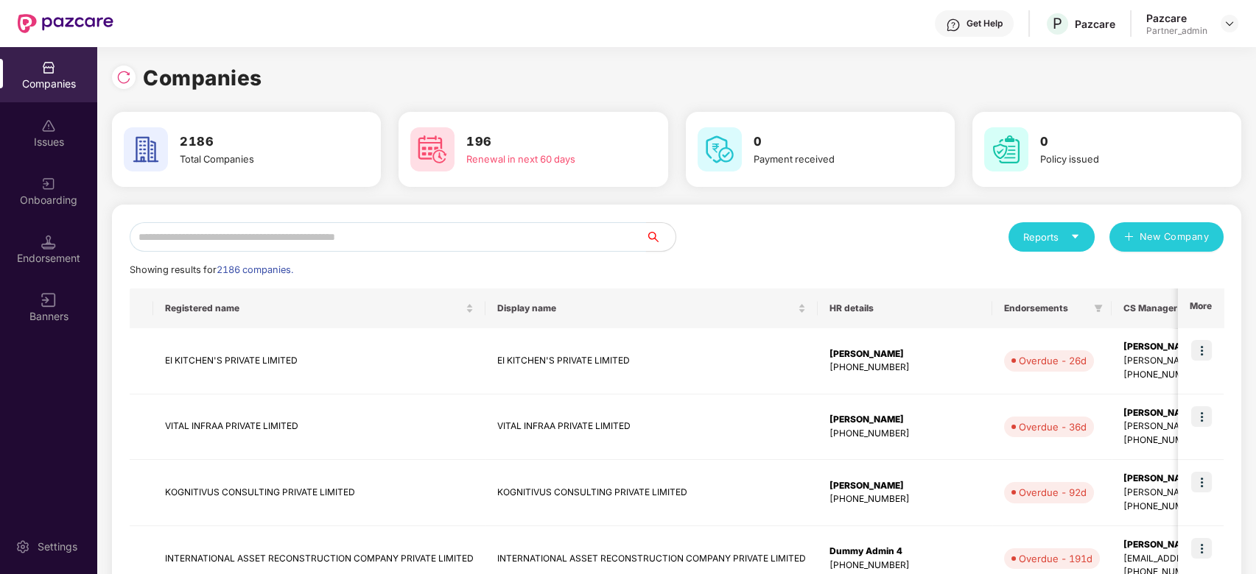
click at [237, 245] on input "text" at bounding box center [388, 236] width 516 height 29
paste input "*********"
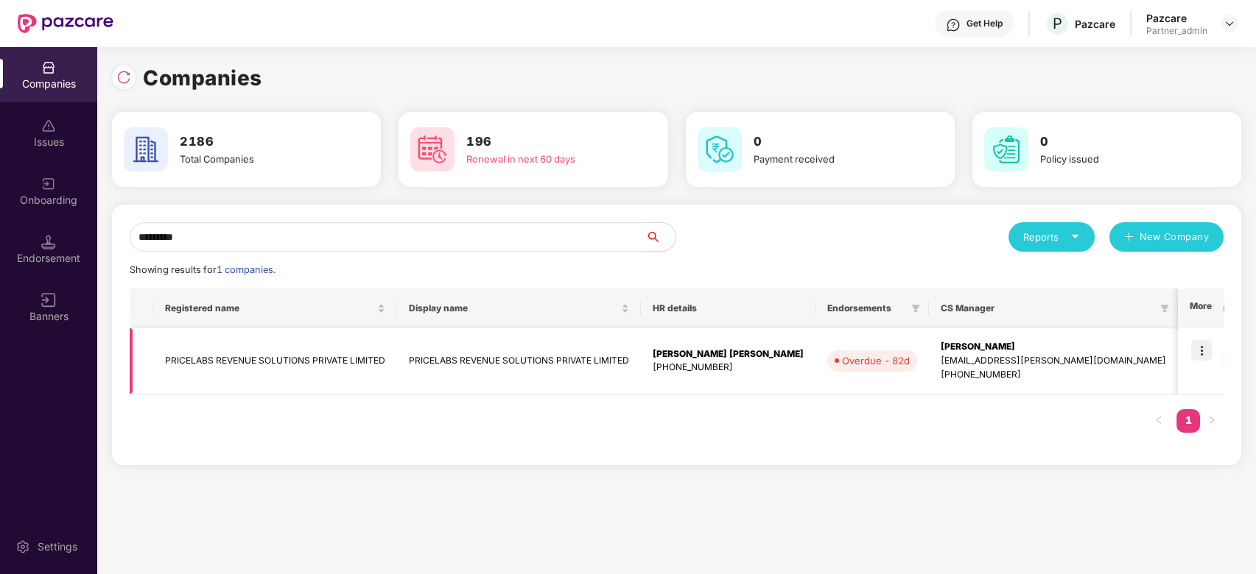
type input "*********"
click at [1198, 353] on img at bounding box center [1201, 350] width 21 height 21
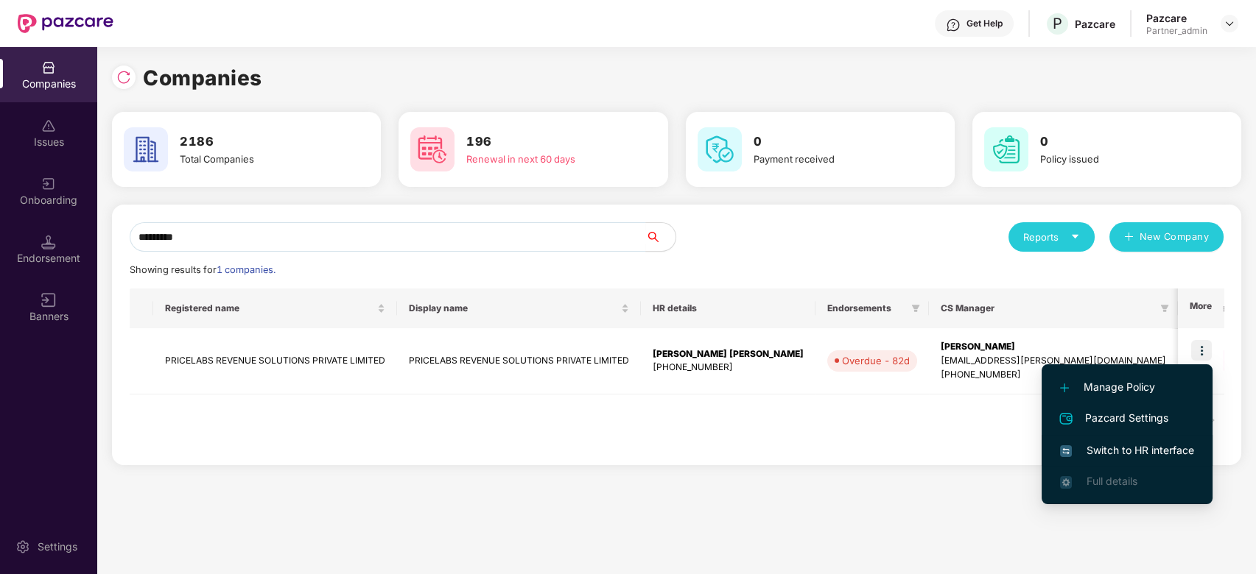
click at [1141, 448] on span "Switch to HR interface" at bounding box center [1127, 451] width 134 height 16
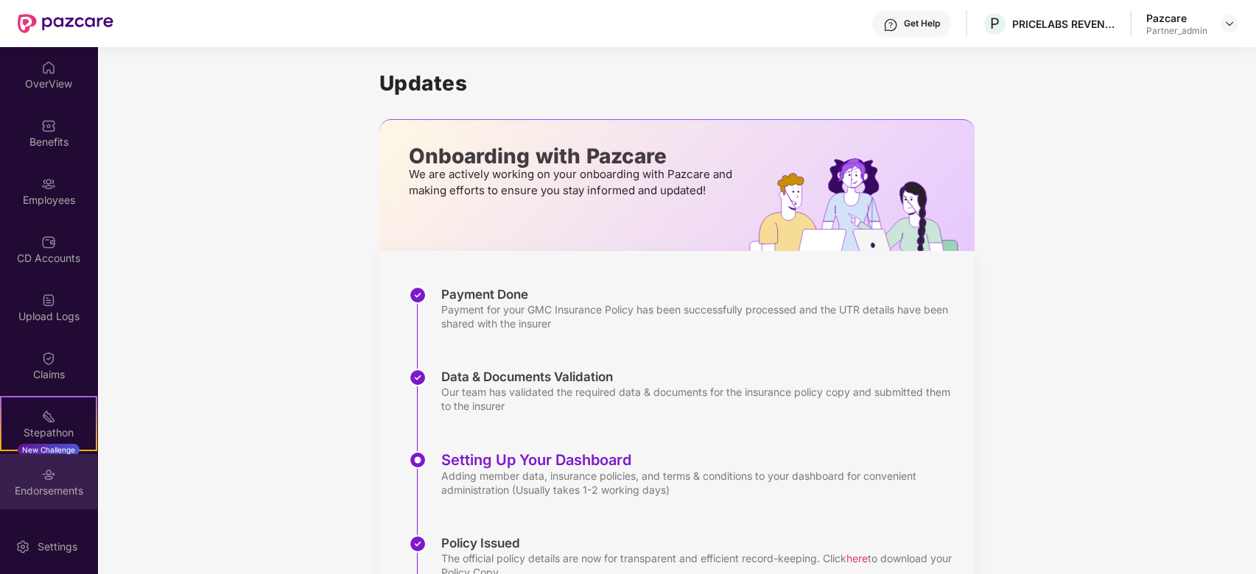
click at [27, 488] on div "Endorsements" at bounding box center [48, 491] width 97 height 15
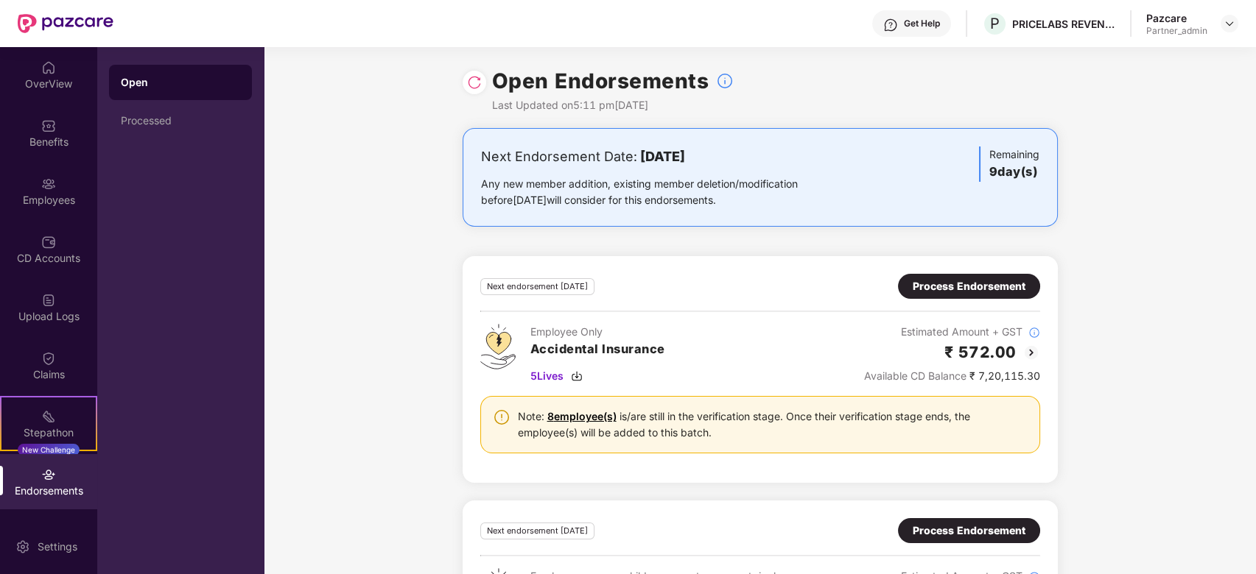
drag, startPoint x: 488, startPoint y: 104, endPoint x: 707, endPoint y: 101, distance: 218.7
click at [707, 101] on div "Open Endorsements Last Updated on 5:11 pm[DATE]" at bounding box center [759, 87] width 595 height 81
click at [390, 139] on div "Next Endorsement Date: [DATE] Any new member addition, existing member deletion…" at bounding box center [760, 436] width 992 height 617
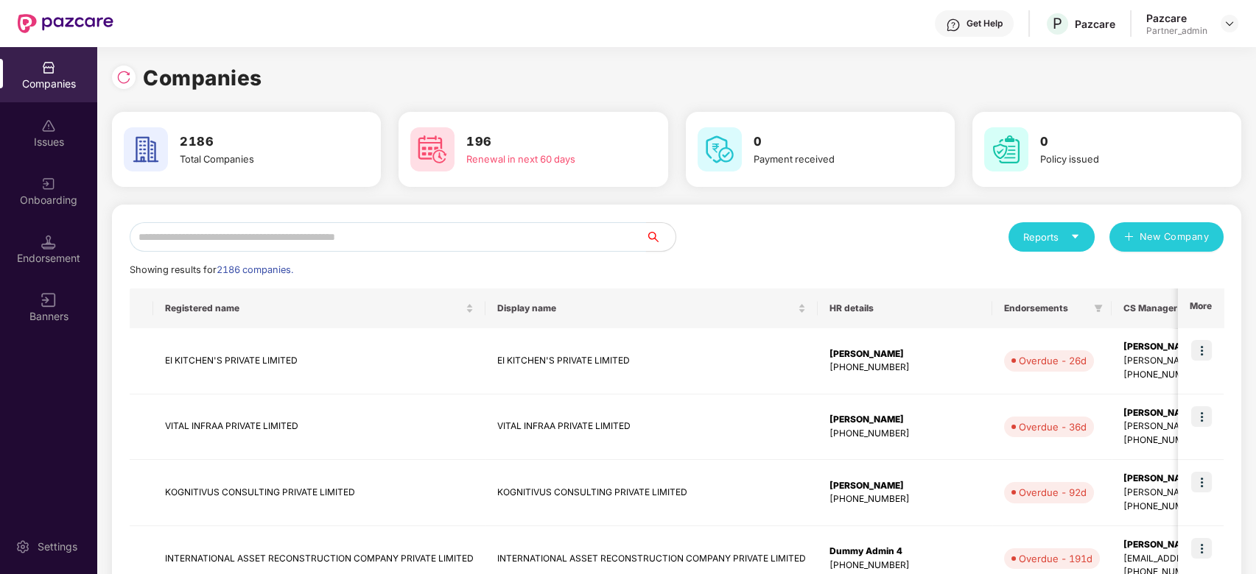
click at [194, 234] on input "text" at bounding box center [388, 236] width 516 height 29
paste input "**********"
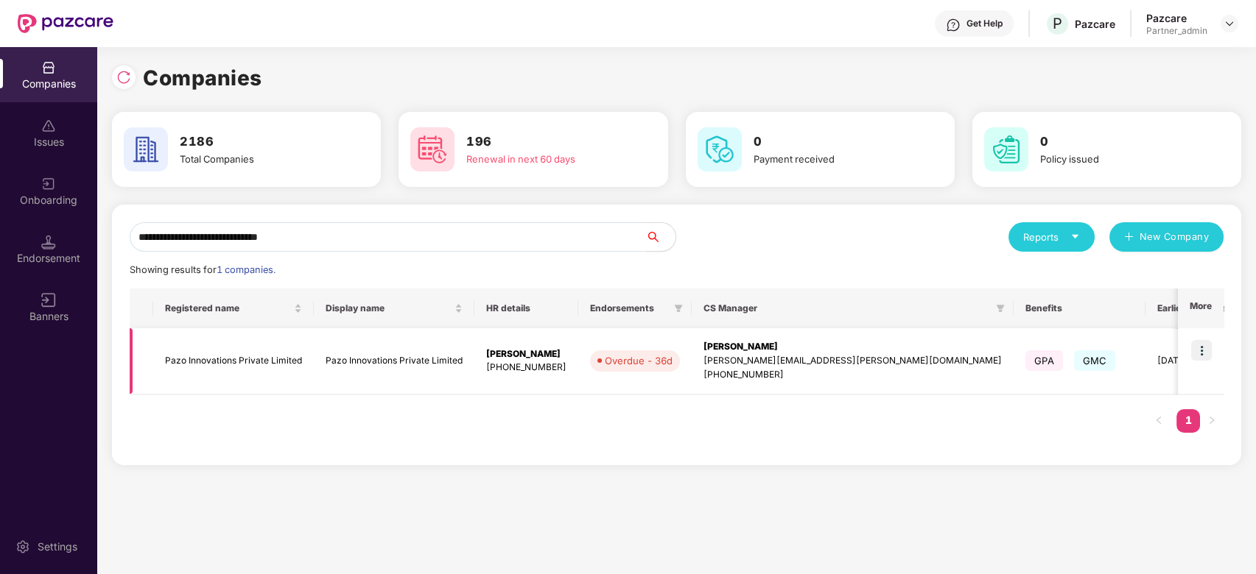
type input "**********"
click at [1207, 350] on img at bounding box center [1201, 350] width 21 height 21
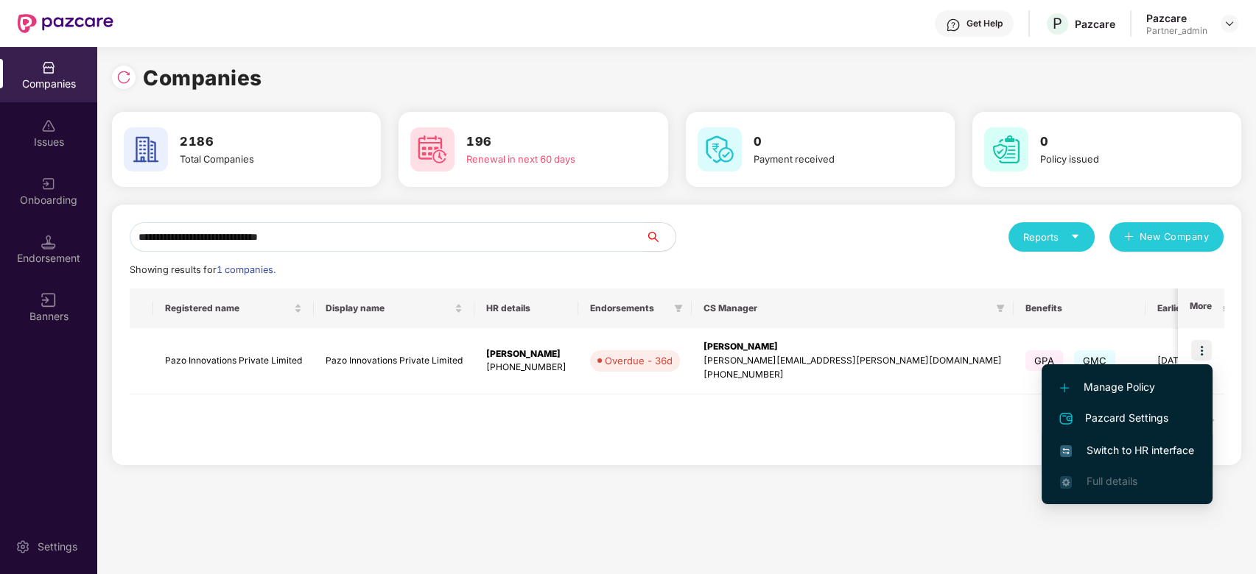
click at [1139, 448] on span "Switch to HR interface" at bounding box center [1127, 451] width 134 height 16
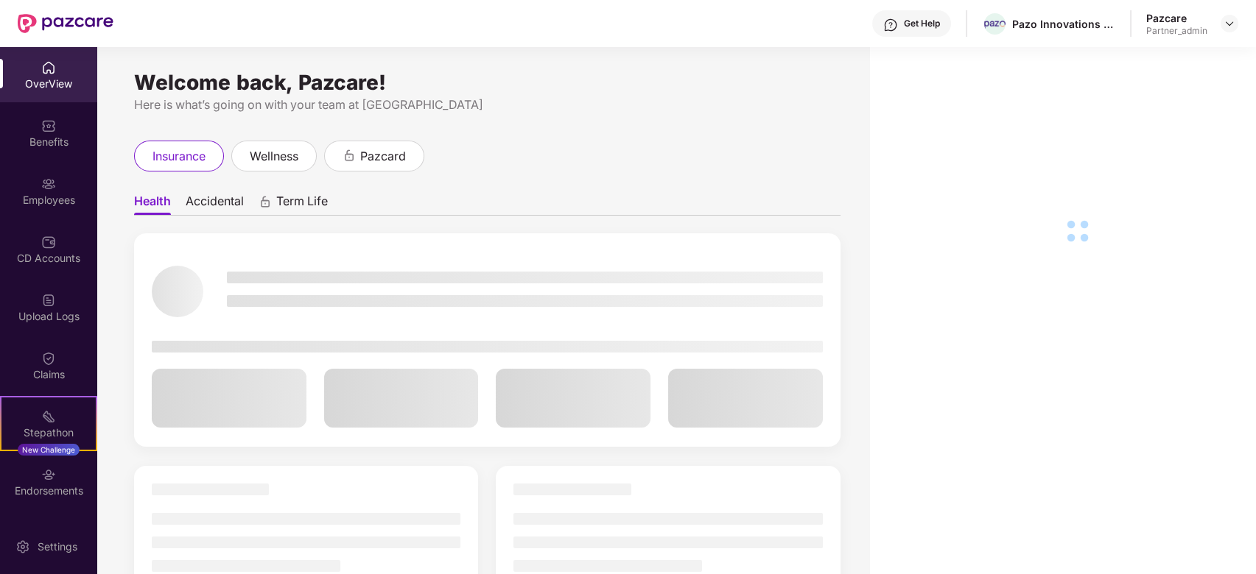
click at [39, 485] on div "Endorsements" at bounding box center [48, 491] width 97 height 15
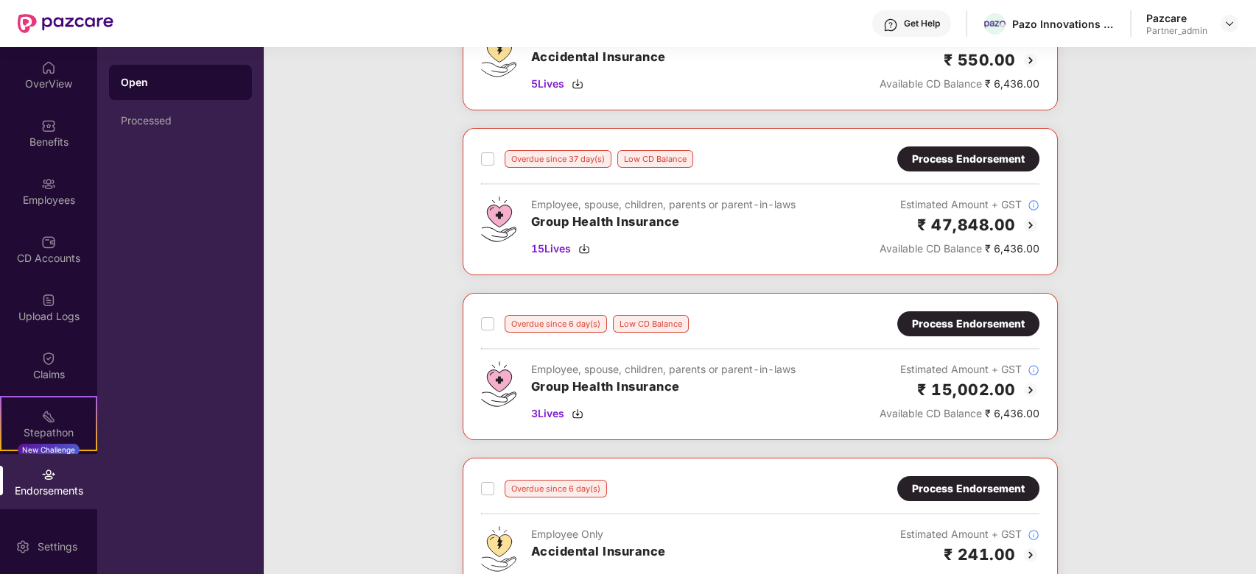
scroll to position [196, 0]
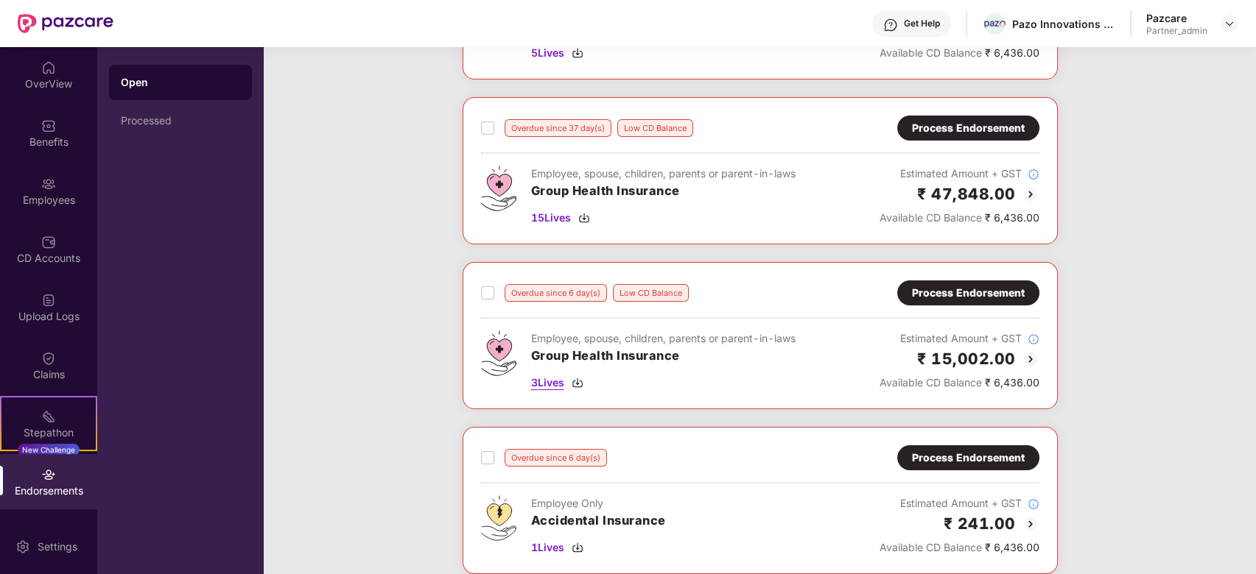
click at [583, 381] on img at bounding box center [577, 383] width 12 height 12
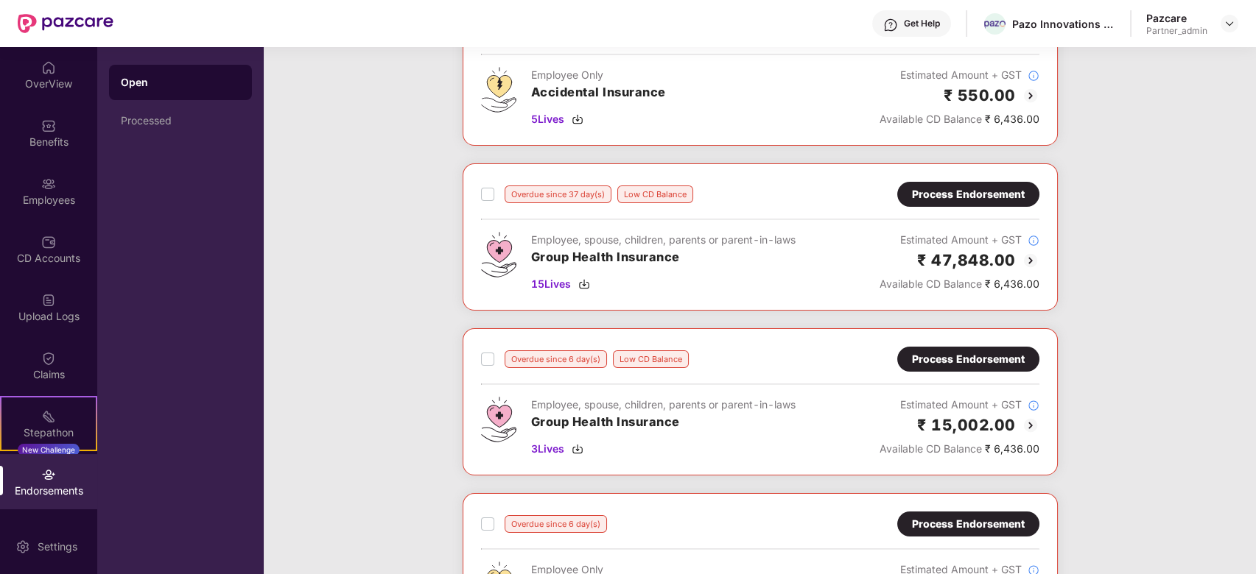
scroll to position [98, 0]
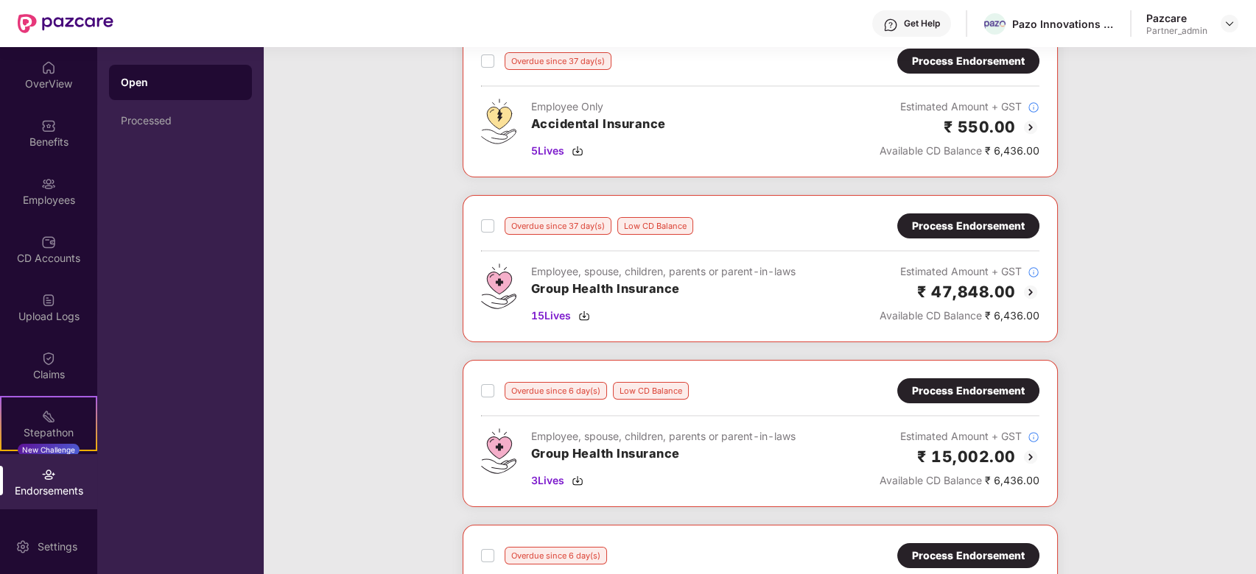
click at [943, 396] on div "Process Endorsement" at bounding box center [968, 391] width 113 height 16
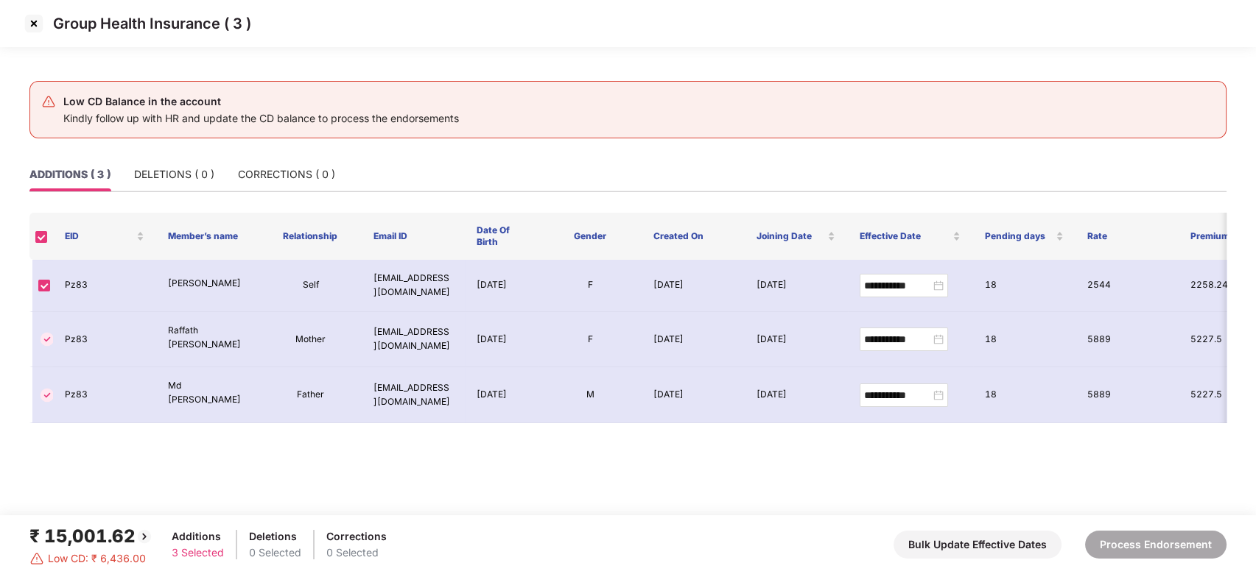
click at [38, 24] on img at bounding box center [34, 24] width 24 height 24
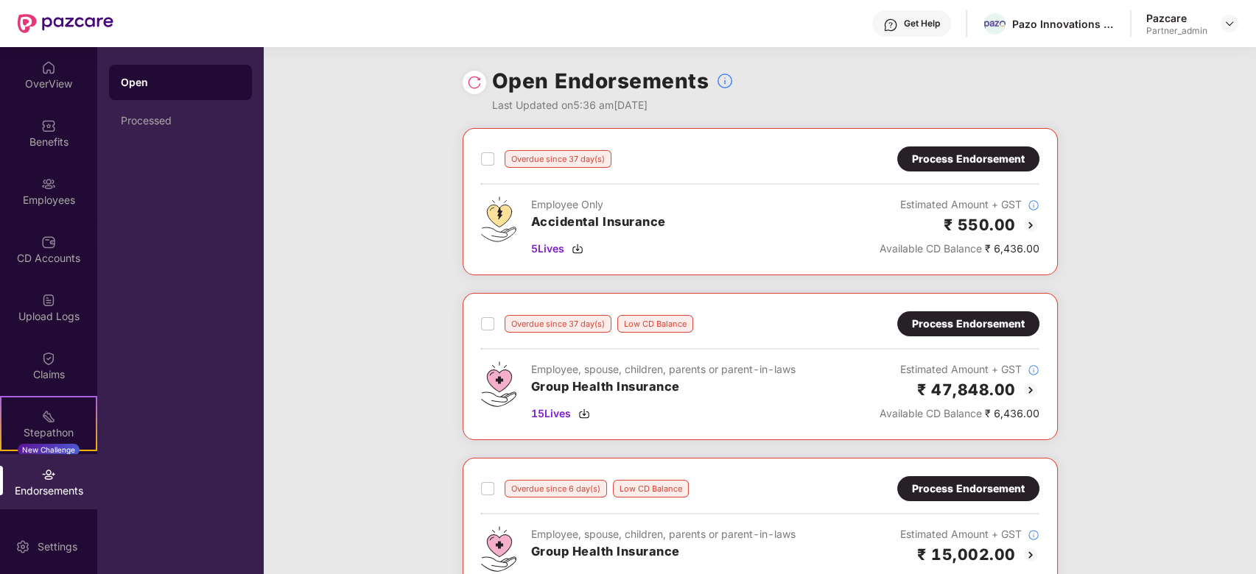
click at [949, 322] on div "Process Endorsement" at bounding box center [968, 324] width 113 height 16
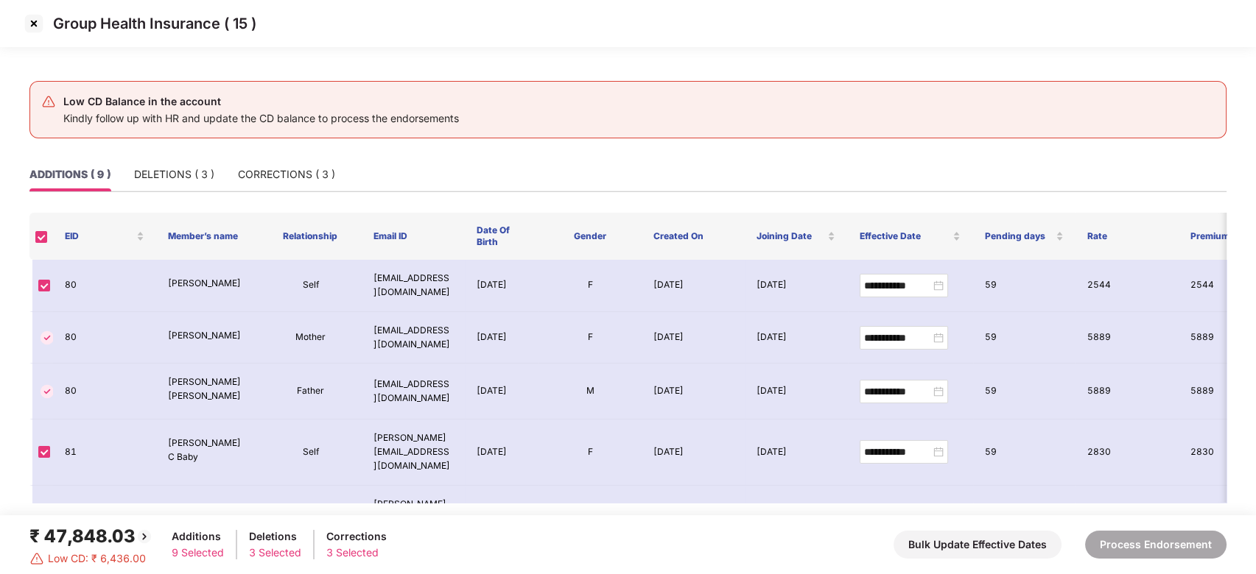
click at [29, 15] on img at bounding box center [34, 24] width 24 height 24
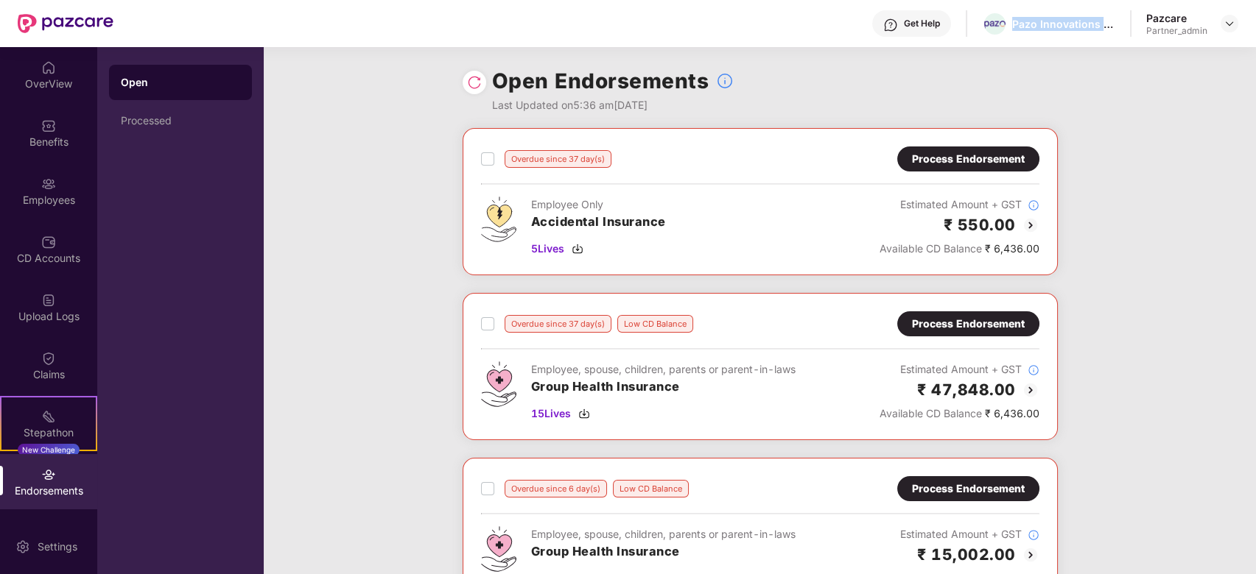
drag, startPoint x: 1013, startPoint y: 22, endPoint x: 1122, endPoint y: 23, distance: 108.3
click at [1122, 23] on div "Get Help Pazo Innovations Private Limited Pazcare Partner_admin" at bounding box center [675, 23] width 1125 height 47
copy div "Pazo Innovations Priv"
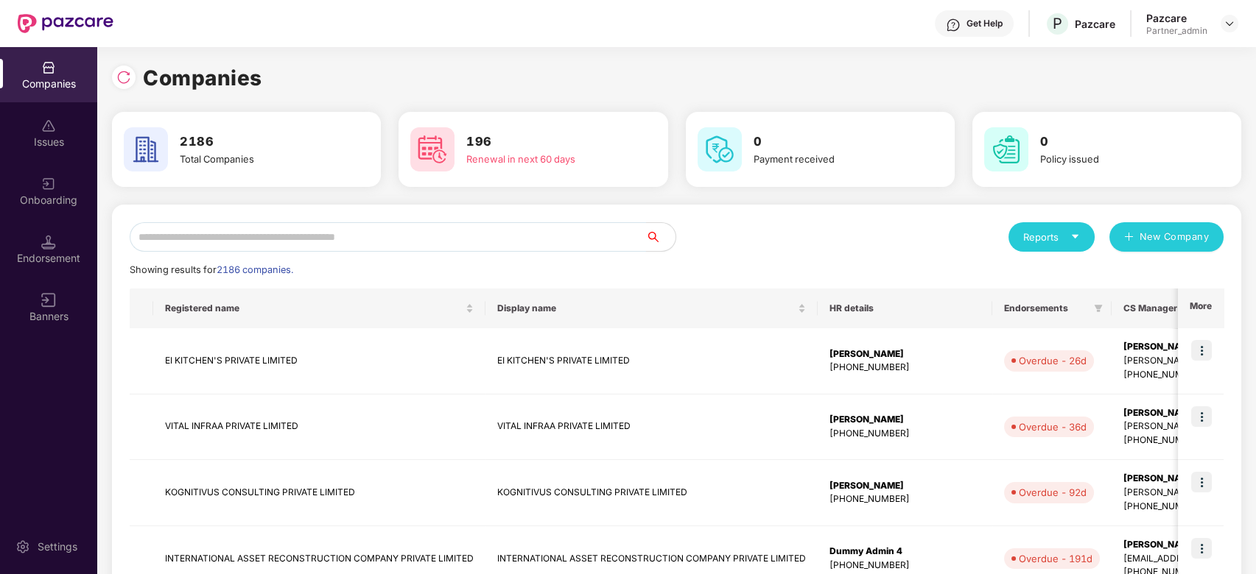
click at [312, 232] on input "text" at bounding box center [388, 236] width 516 height 29
paste input "**********"
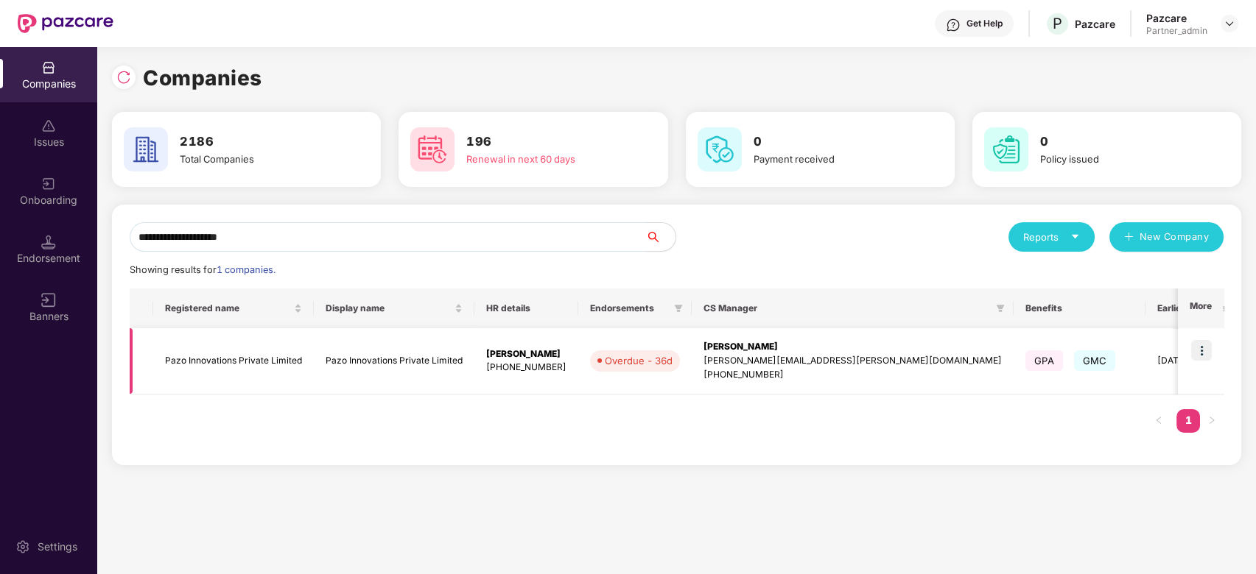
type input "**********"
click at [736, 351] on div "[PERSON_NAME]" at bounding box center [852, 347] width 298 height 14
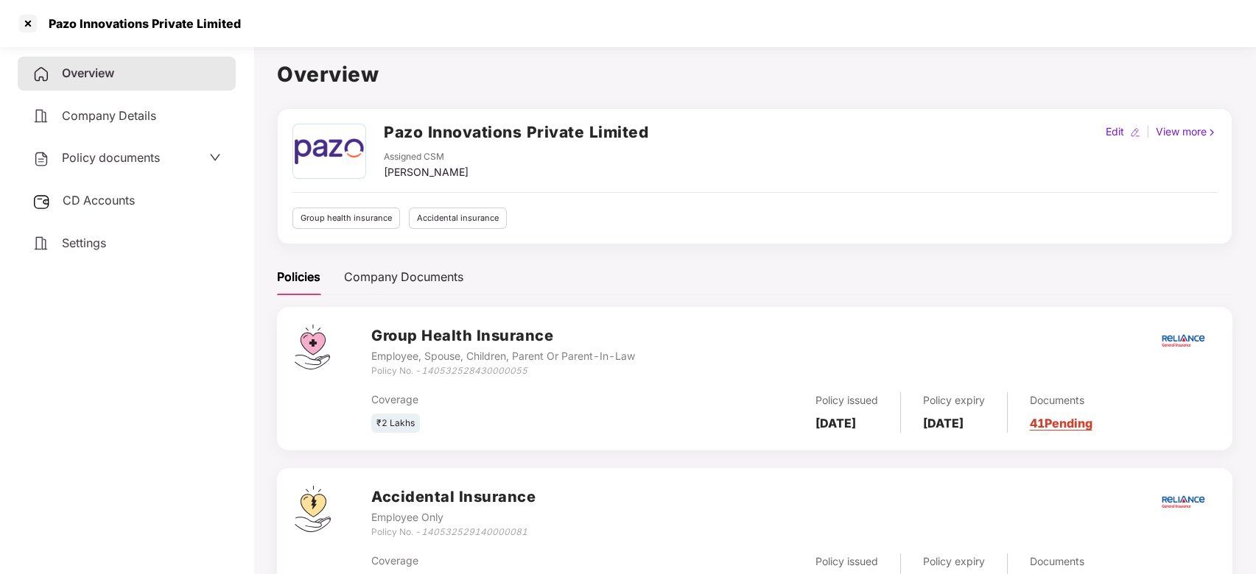
click at [1092, 420] on link "41 Pending" at bounding box center [1061, 423] width 63 height 15
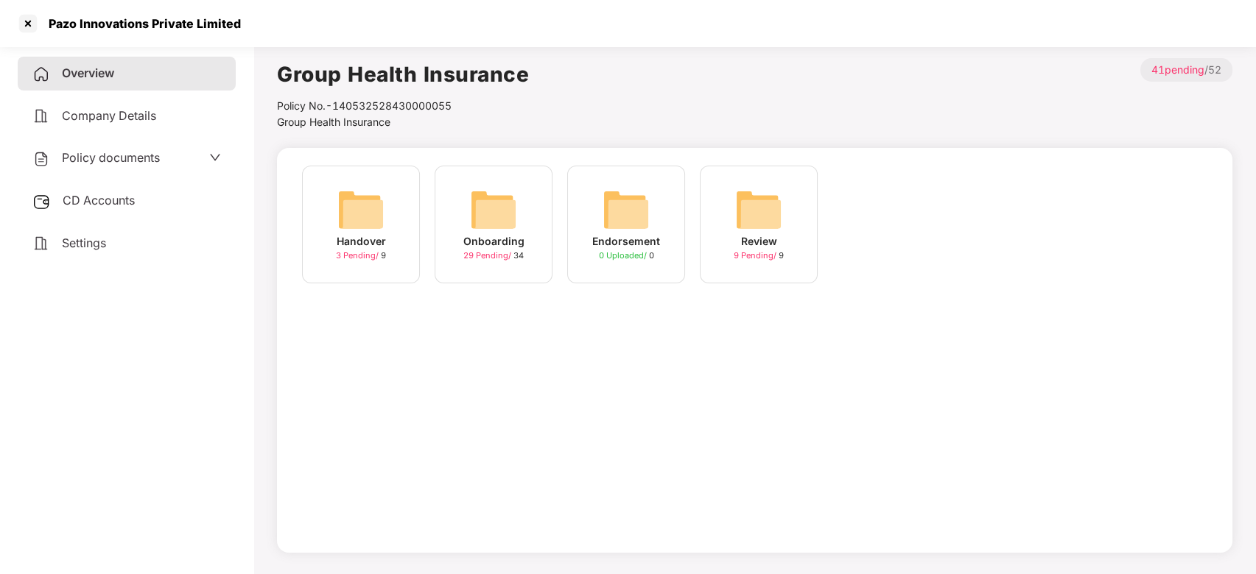
click at [485, 225] on img at bounding box center [493, 209] width 47 height 47
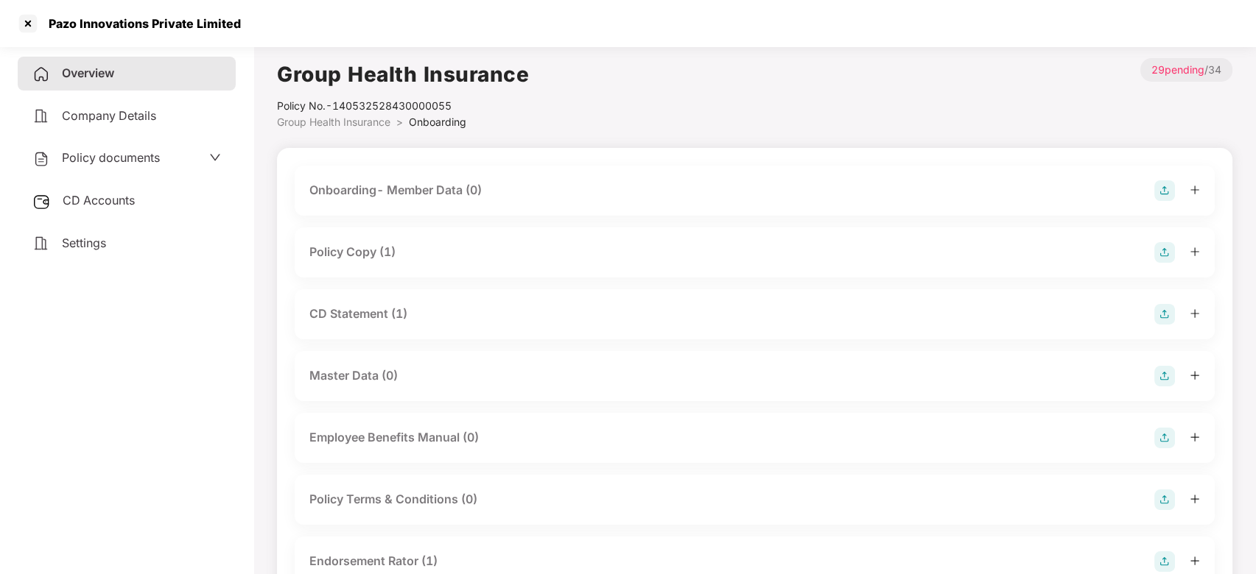
click at [1190, 250] on icon "plus" at bounding box center [1194, 252] width 10 height 10
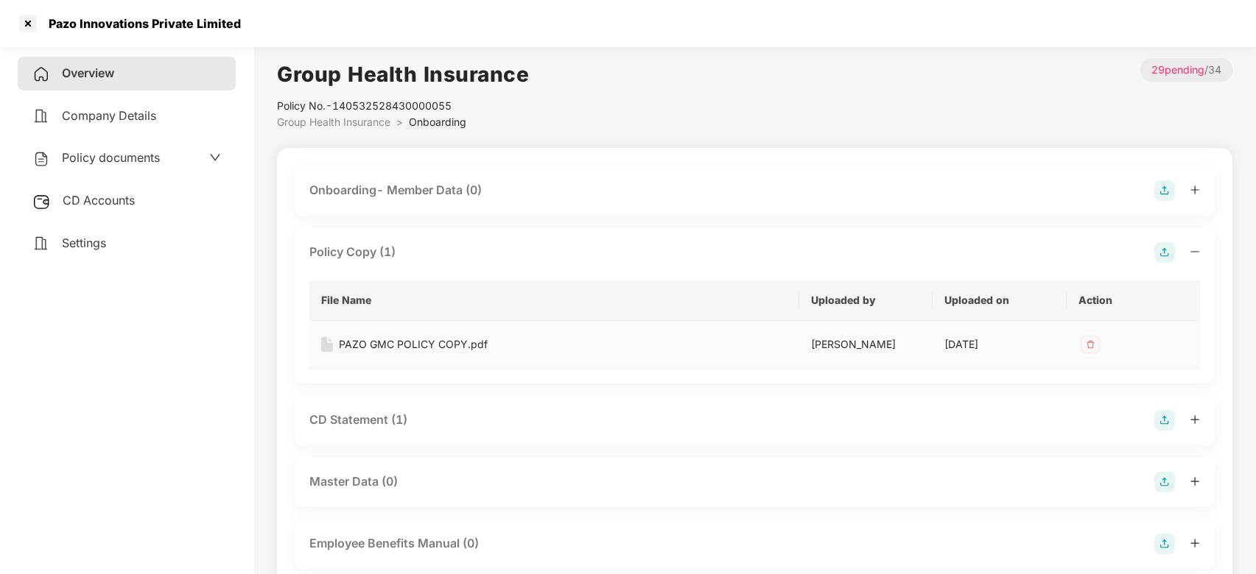
click at [443, 350] on div "PAZO GMC POLICY COPY.pdf" at bounding box center [413, 345] width 149 height 16
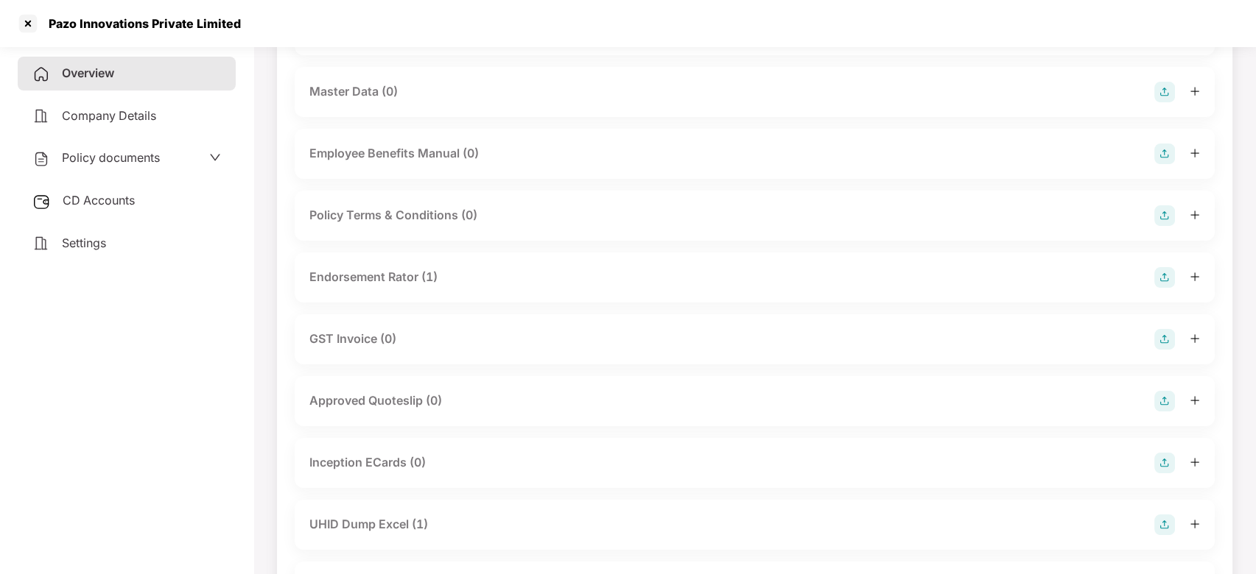
scroll to position [393, 0]
click at [1192, 276] on icon "plus" at bounding box center [1194, 275] width 10 height 10
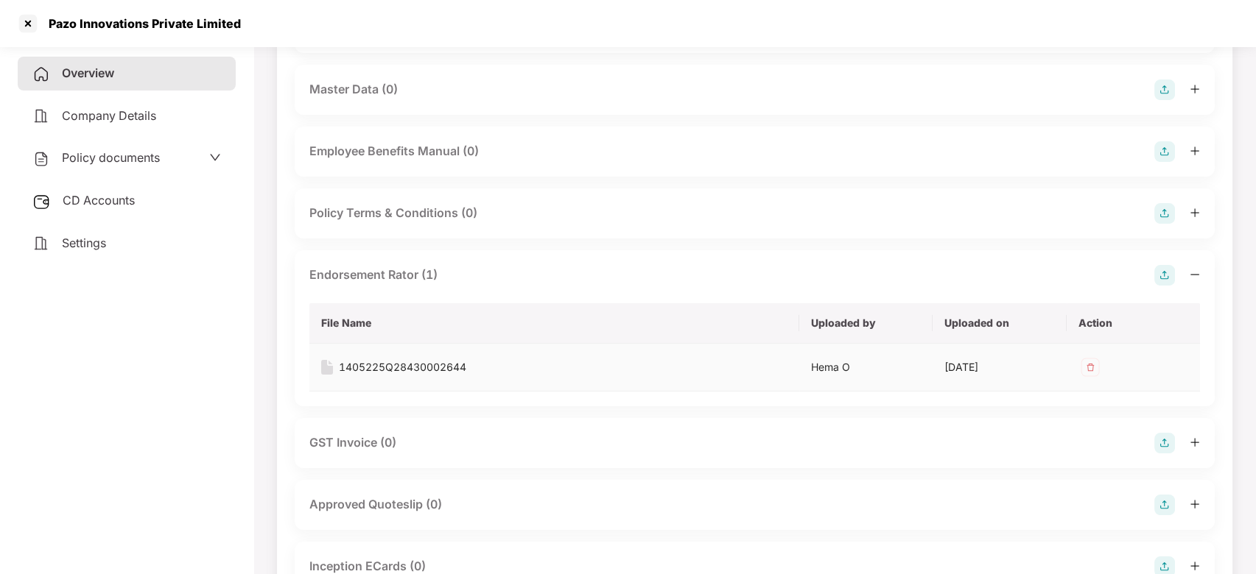
click at [442, 365] on div "1405225Q28430002644" at bounding box center [402, 367] width 127 height 16
drag, startPoint x: 133, startPoint y: 36, endPoint x: 180, endPoint y: 34, distance: 47.9
click at [292, 35] on div "Pazo Innovations Private Limited" at bounding box center [628, 23] width 1256 height 47
copy div "Pazo Innovations Private Limited"
click at [24, 24] on div at bounding box center [28, 24] width 24 height 24
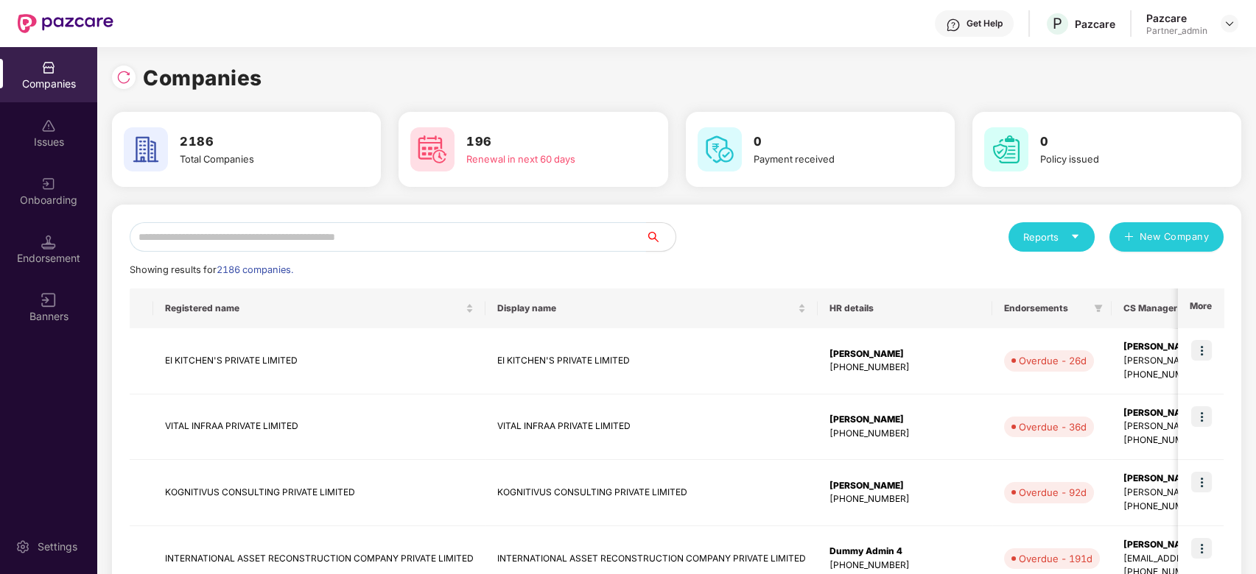
click at [289, 239] on input "text" at bounding box center [388, 236] width 516 height 29
paste input "**********"
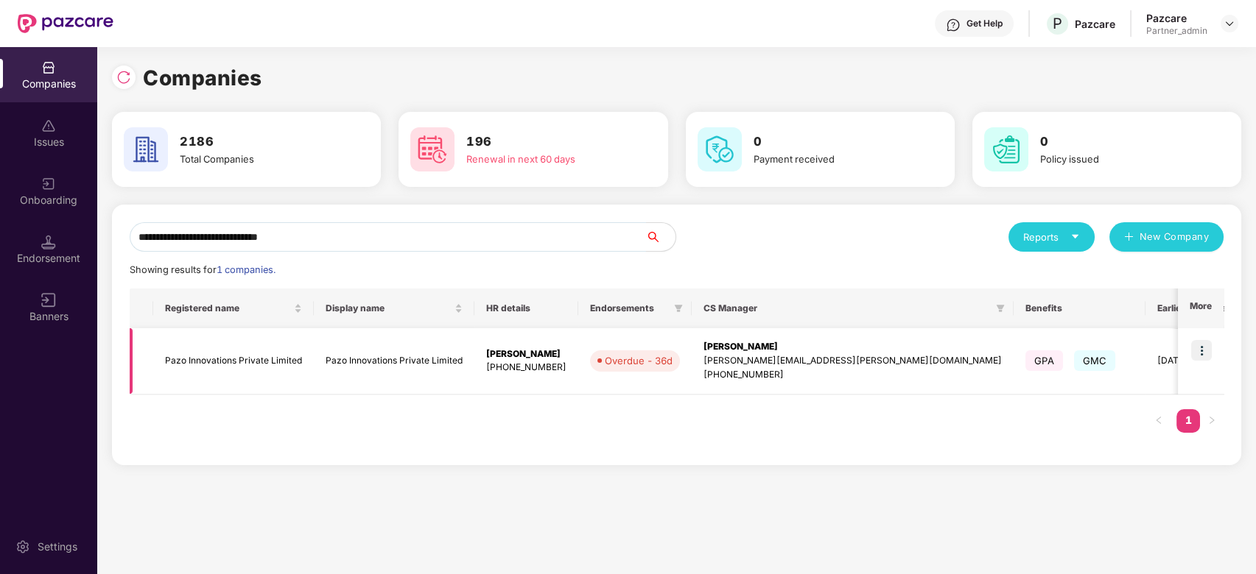
type input "**********"
click at [1197, 345] on img at bounding box center [1201, 350] width 21 height 21
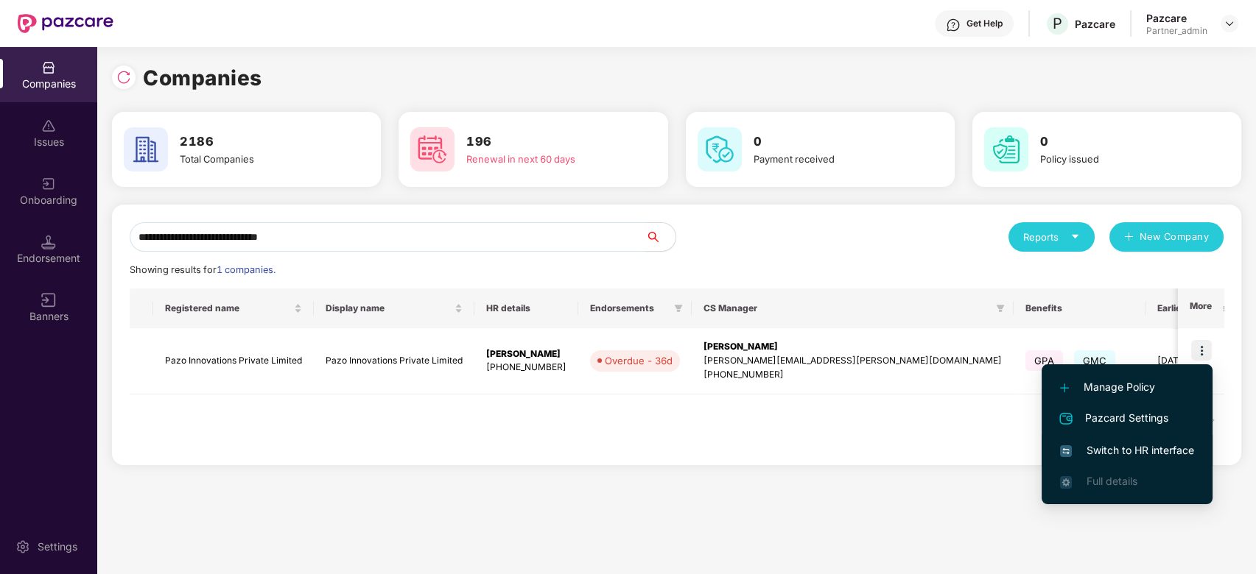
click at [1140, 438] on li "Switch to HR interface" at bounding box center [1126, 450] width 171 height 31
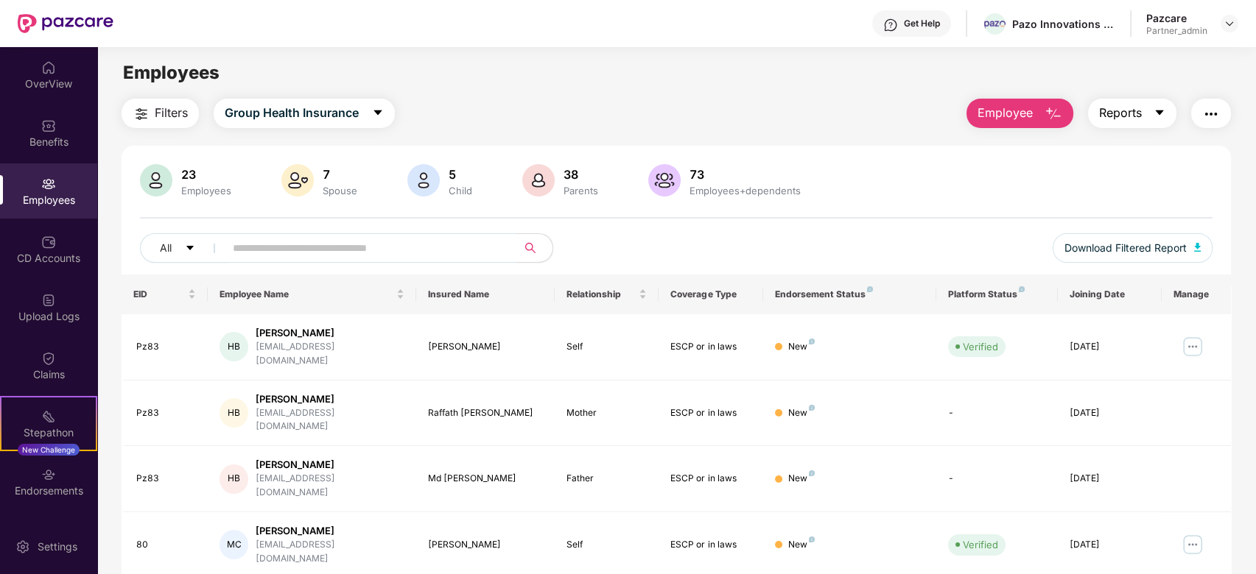
click at [1160, 113] on icon "caret-down" at bounding box center [1159, 112] width 8 height 5
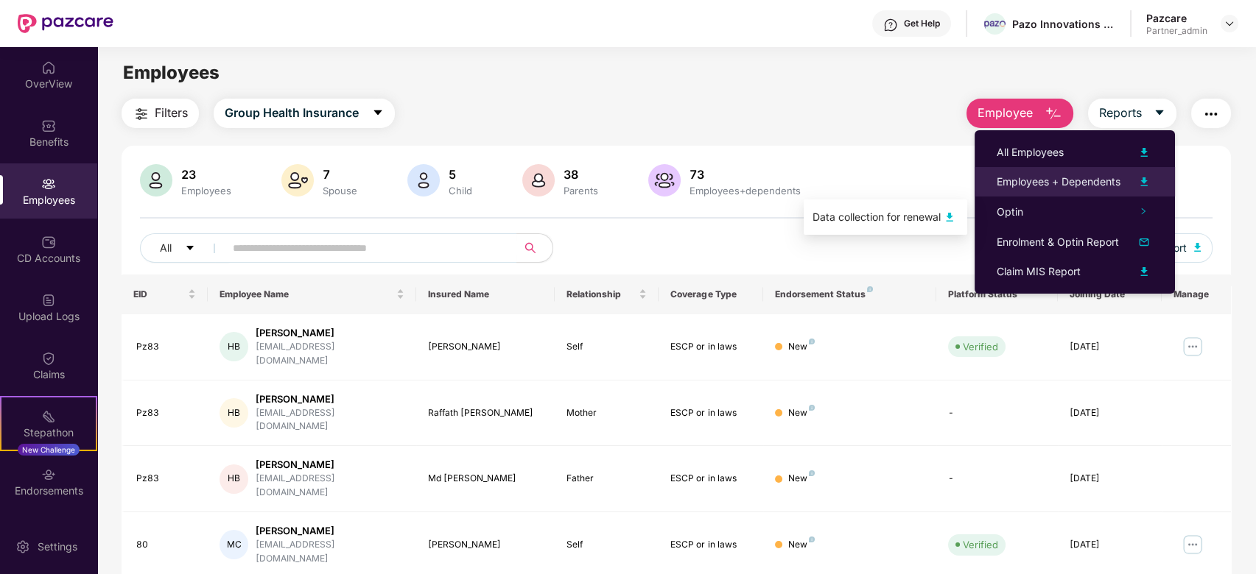
click at [1049, 177] on div "Employees + Dependents" at bounding box center [1058, 182] width 124 height 16
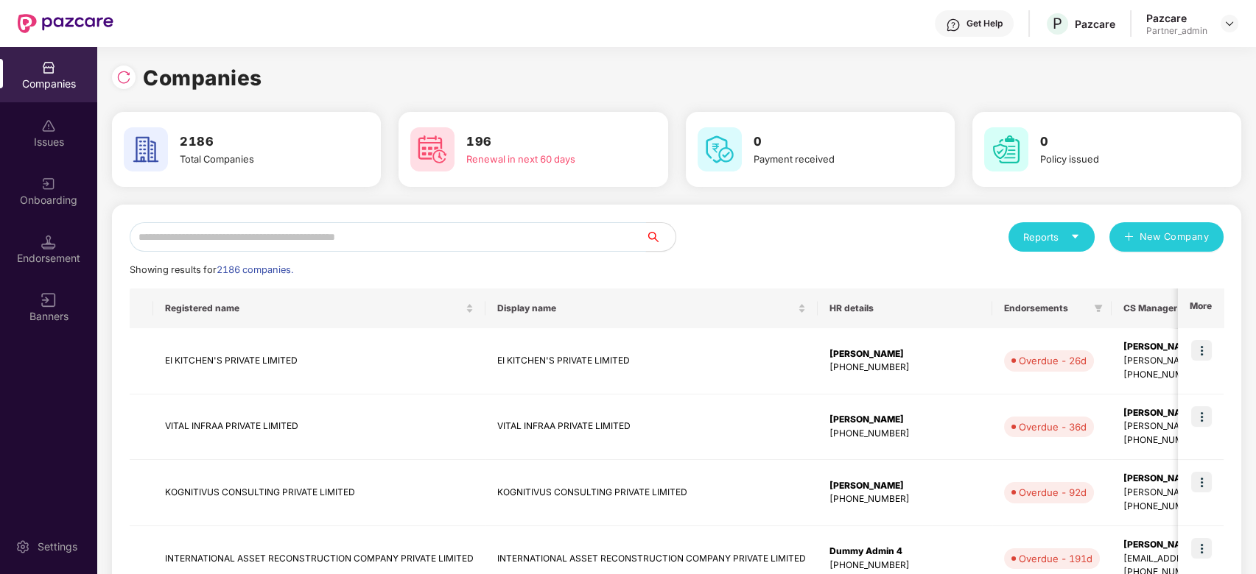
click at [255, 244] on input "text" at bounding box center [388, 236] width 516 height 29
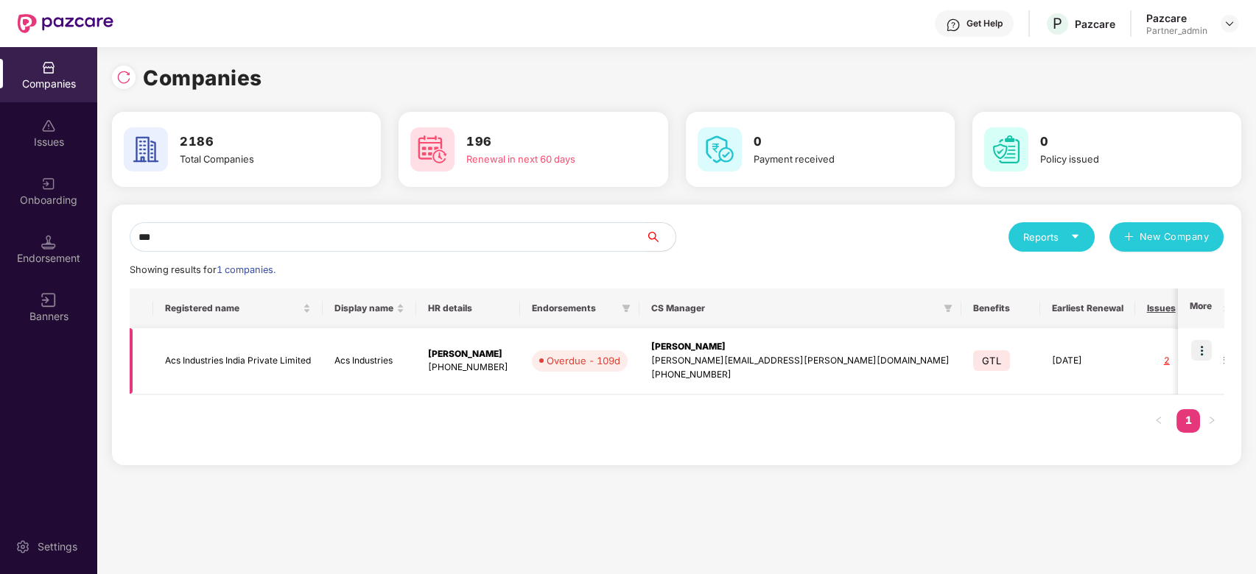
scroll to position [0, 91]
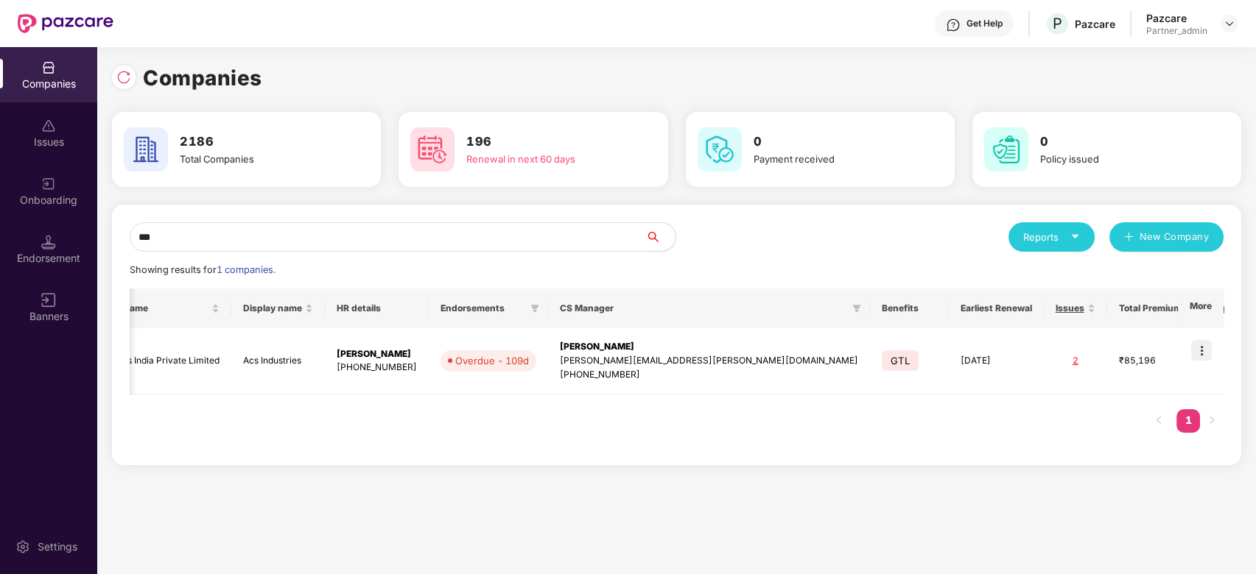
drag, startPoint x: 178, startPoint y: 234, endPoint x: 83, endPoint y: 219, distance: 96.1
click at [83, 219] on div "Companies Issues Onboarding Endorsement Banners Settings Companies 2186 Total C…" at bounding box center [628, 310] width 1256 height 527
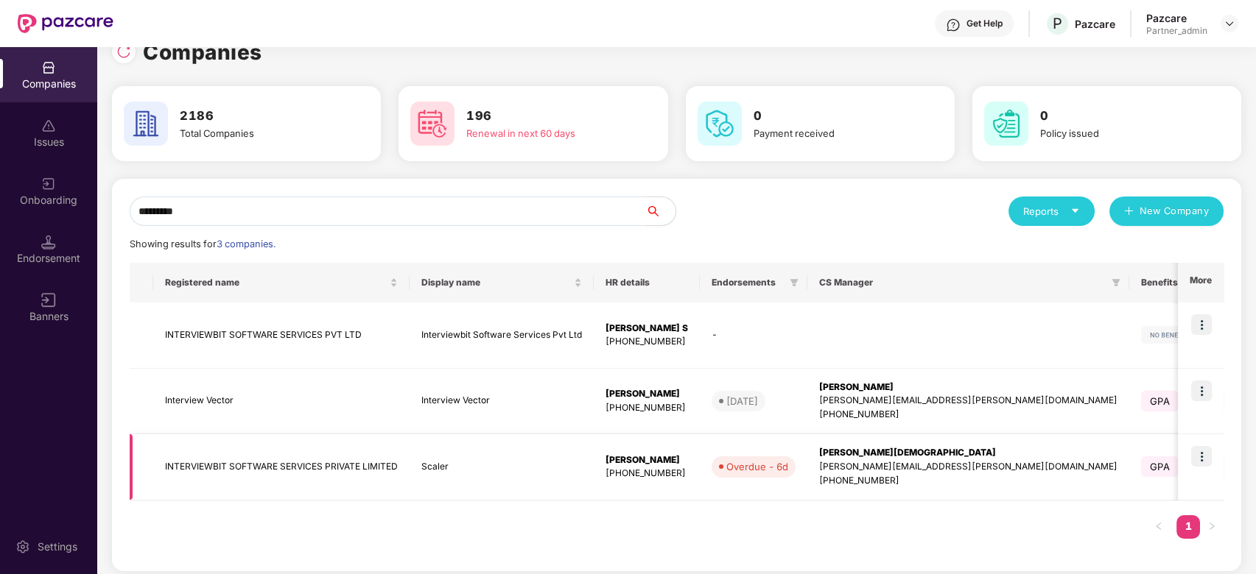
scroll to position [34, 0]
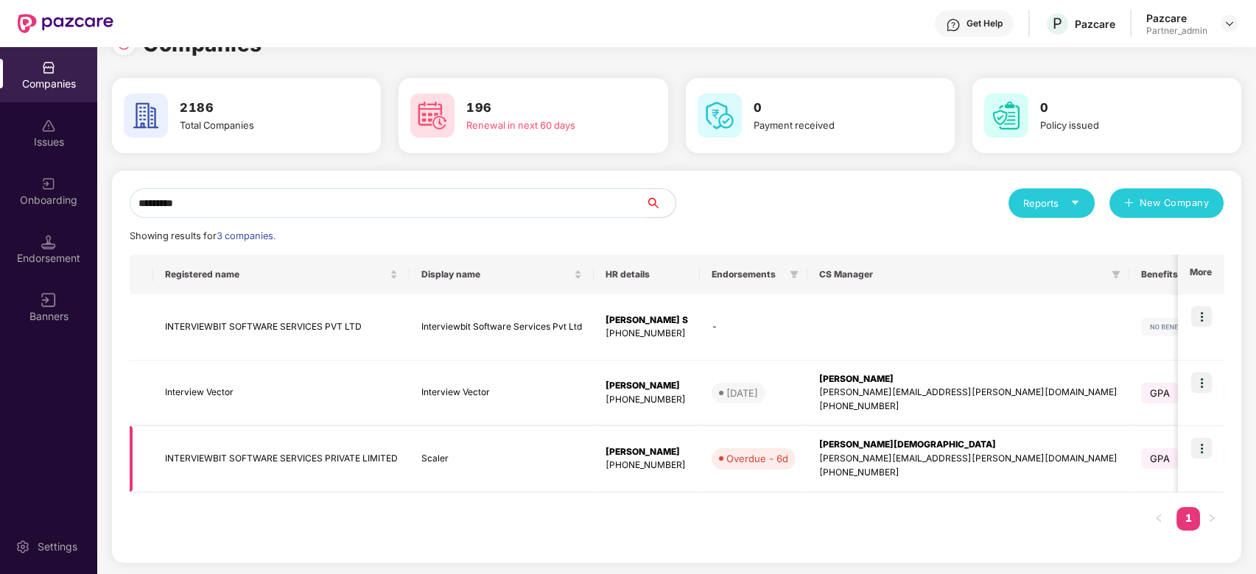
type input "*********"
click at [1203, 449] on img at bounding box center [1201, 448] width 21 height 21
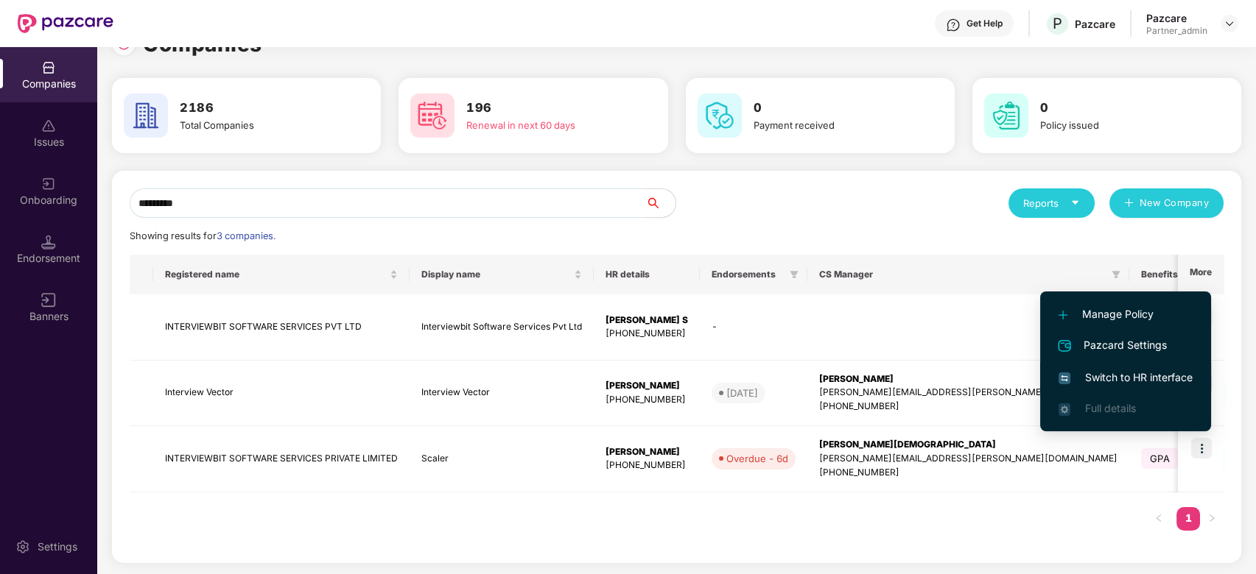
click at [1136, 379] on span "Switch to HR interface" at bounding box center [1125, 378] width 134 height 16
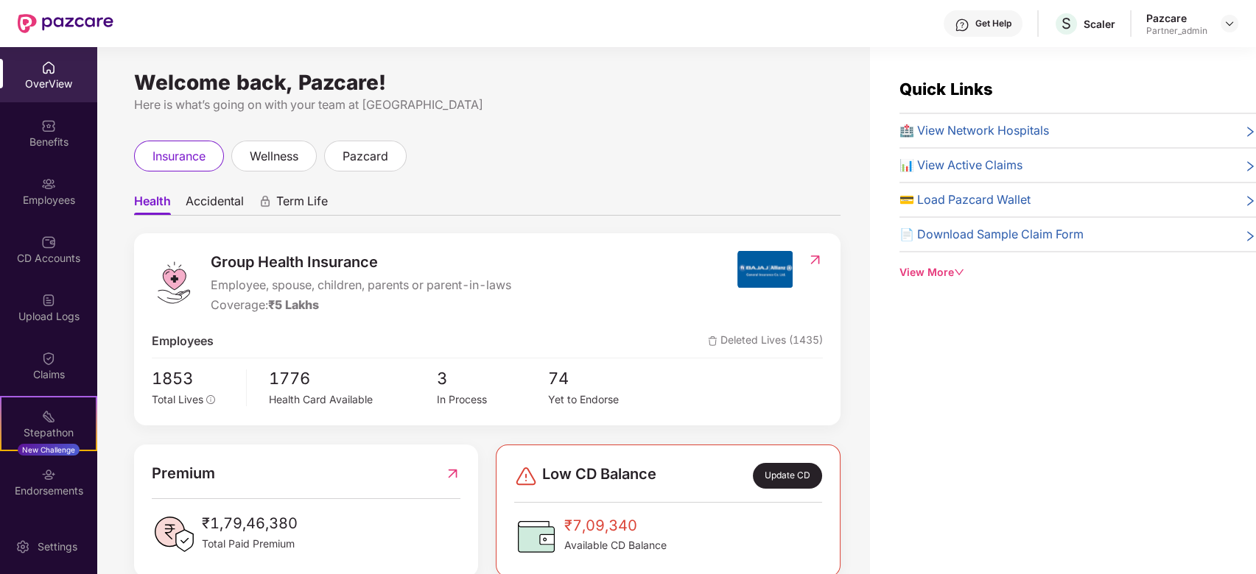
click at [42, 128] on img at bounding box center [48, 126] width 15 height 15
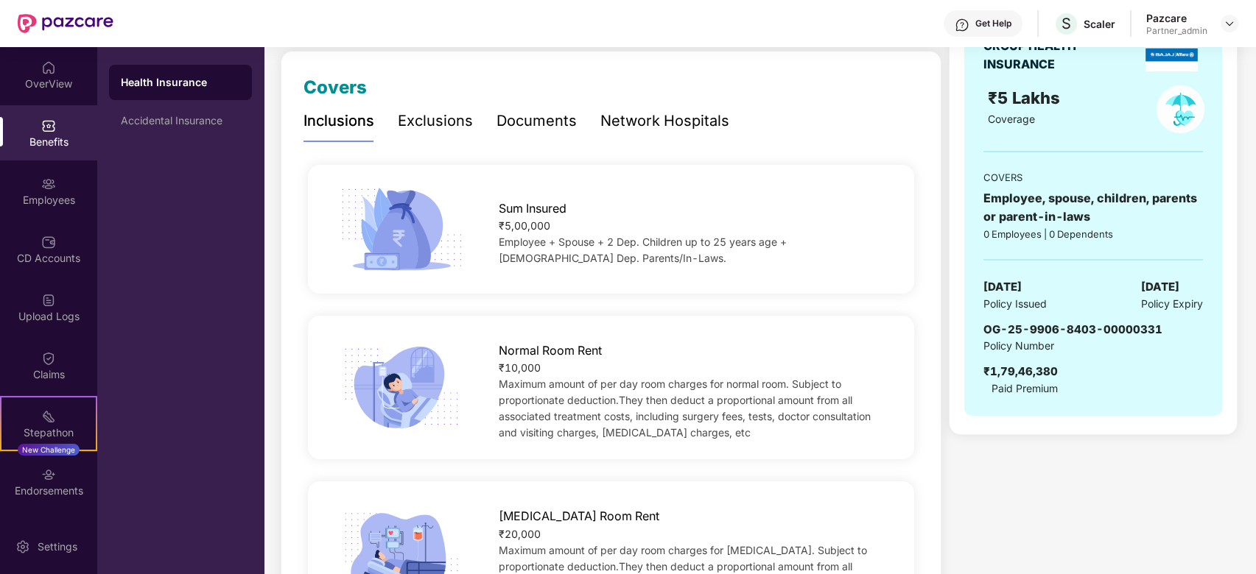
scroll to position [196, 0]
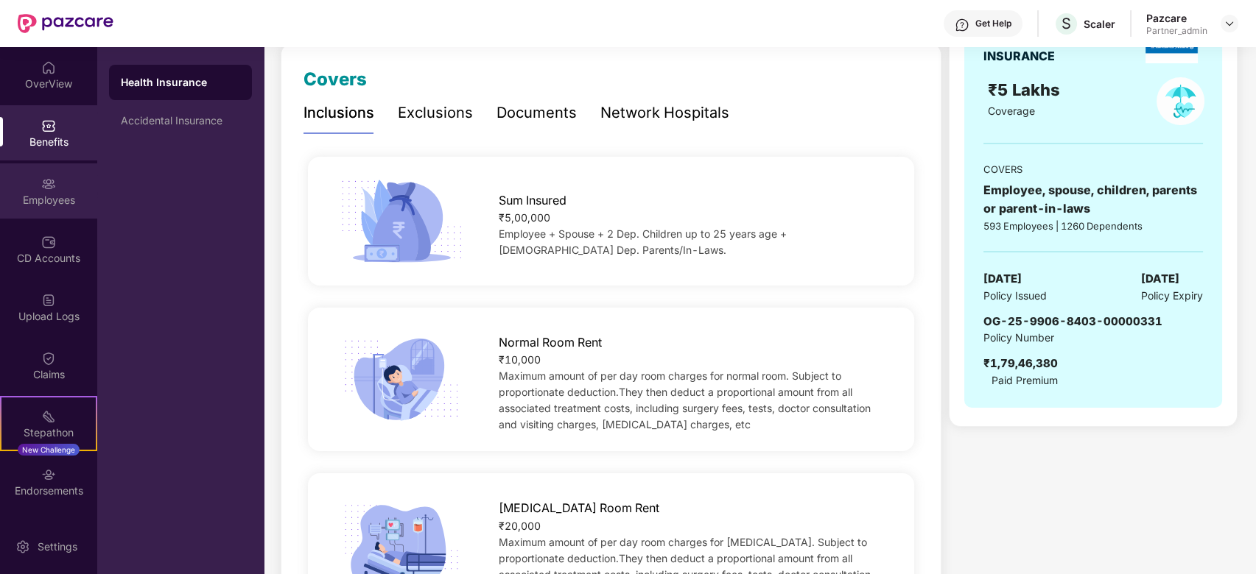
click at [38, 191] on div "Employees" at bounding box center [48, 190] width 97 height 55
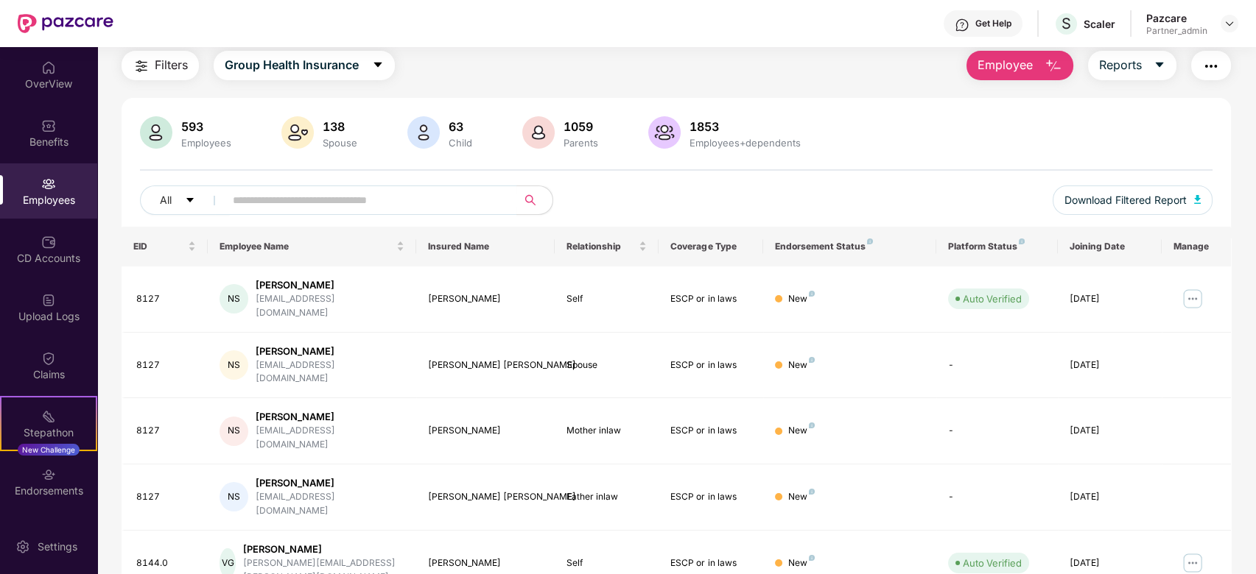
scroll to position [196, 0]
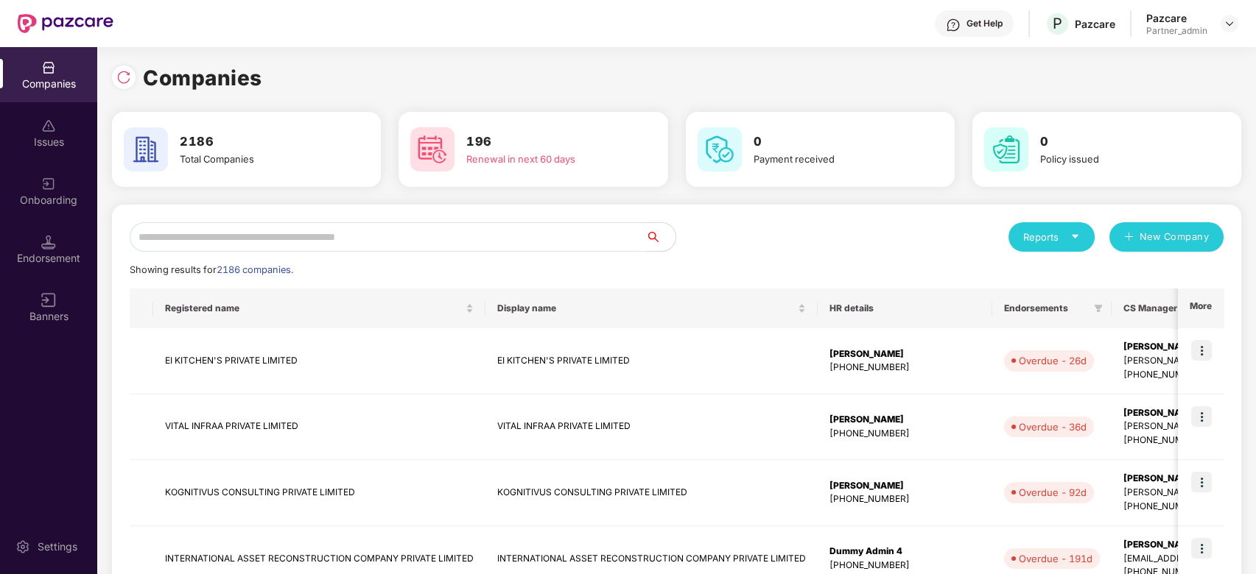
click at [233, 242] on input "text" at bounding box center [388, 236] width 516 height 29
paste input "**********"
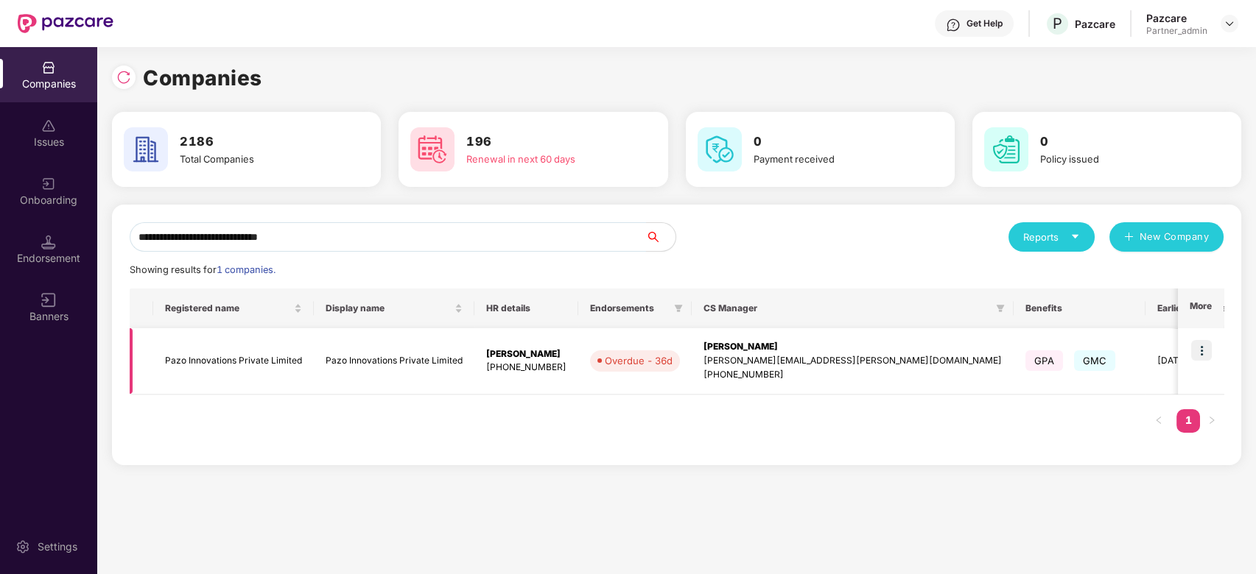
type input "**********"
click at [723, 356] on div "[PERSON_NAME][EMAIL_ADDRESS][PERSON_NAME][DOMAIN_NAME]" at bounding box center [852, 361] width 298 height 14
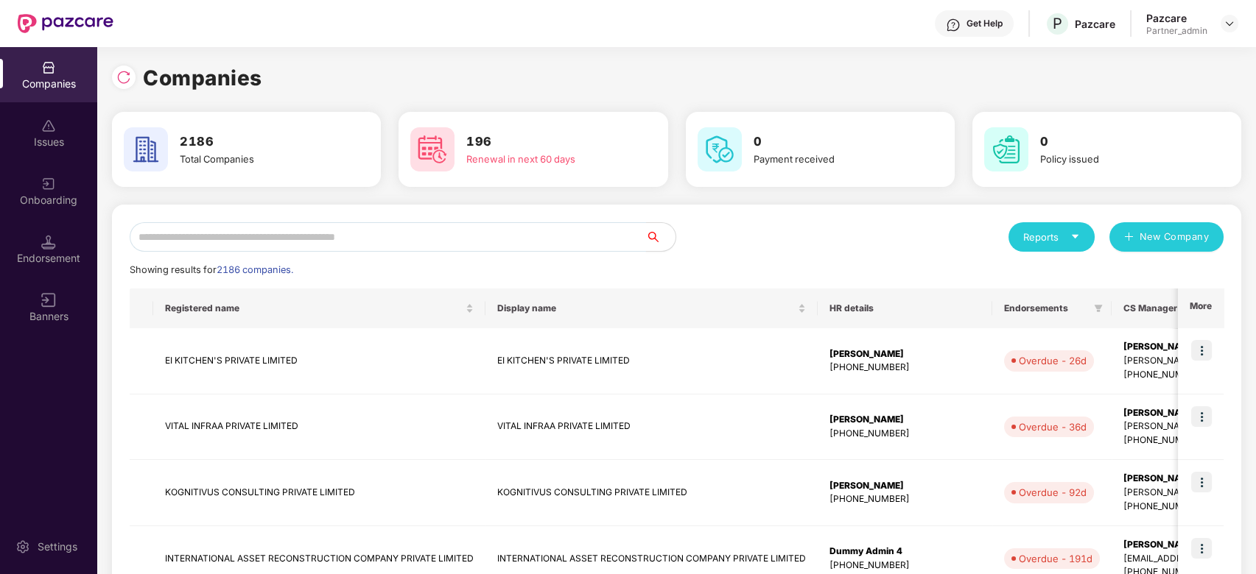
click at [388, 234] on input "text" at bounding box center [388, 236] width 516 height 29
paste input "**********"
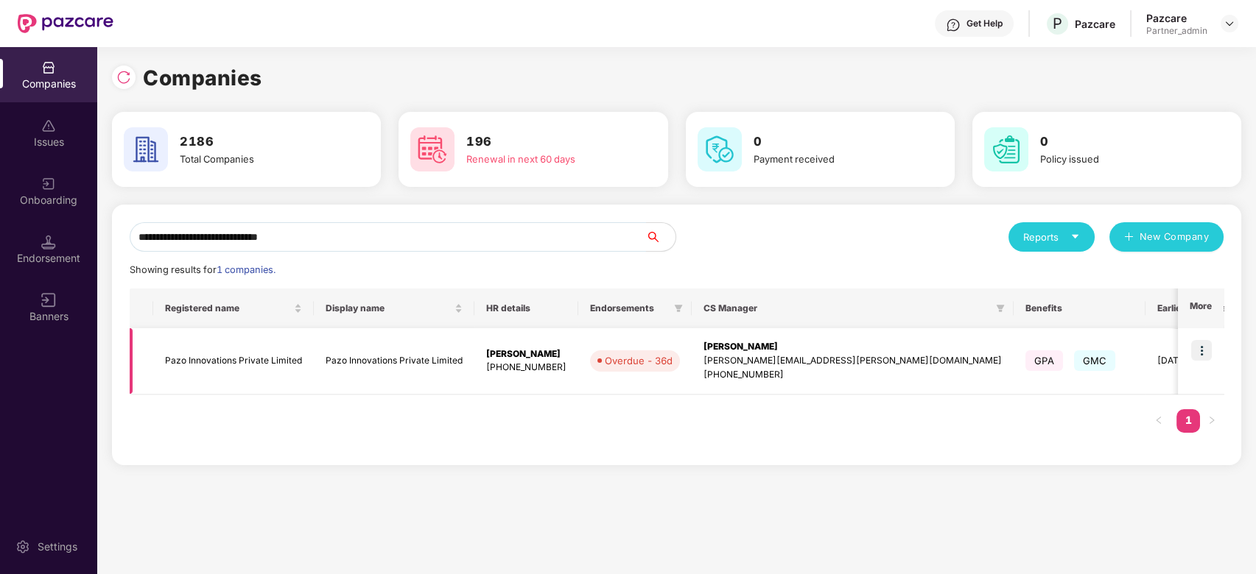
type input "**********"
click at [1208, 348] on img at bounding box center [1201, 350] width 21 height 21
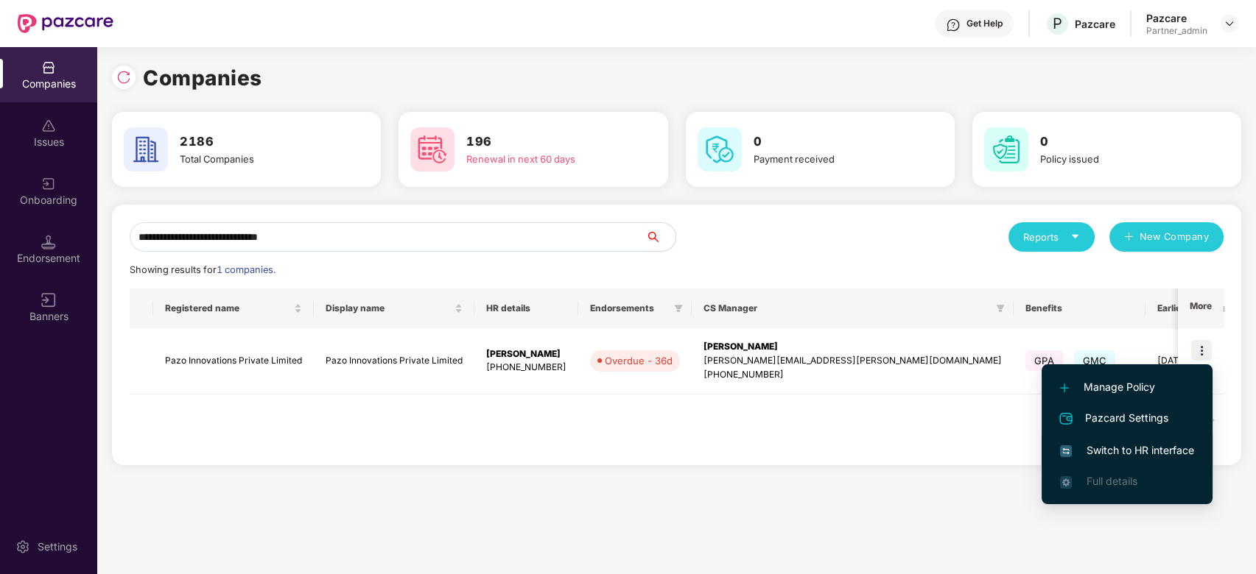
click at [1139, 443] on span "Switch to HR interface" at bounding box center [1127, 451] width 134 height 16
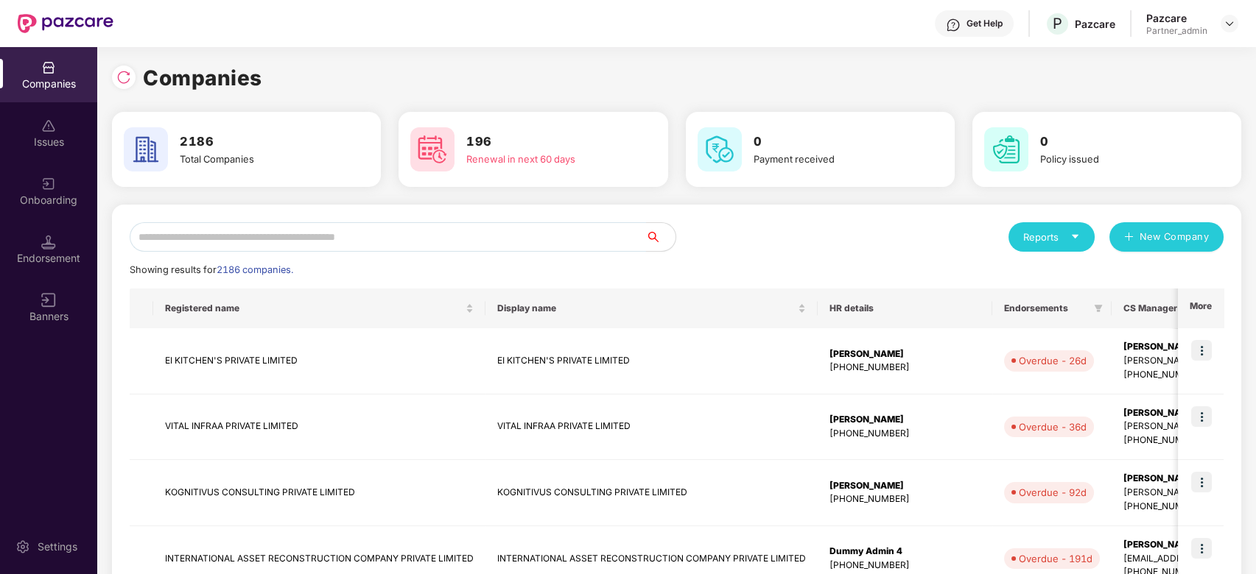
click at [231, 245] on input "text" at bounding box center [388, 236] width 516 height 29
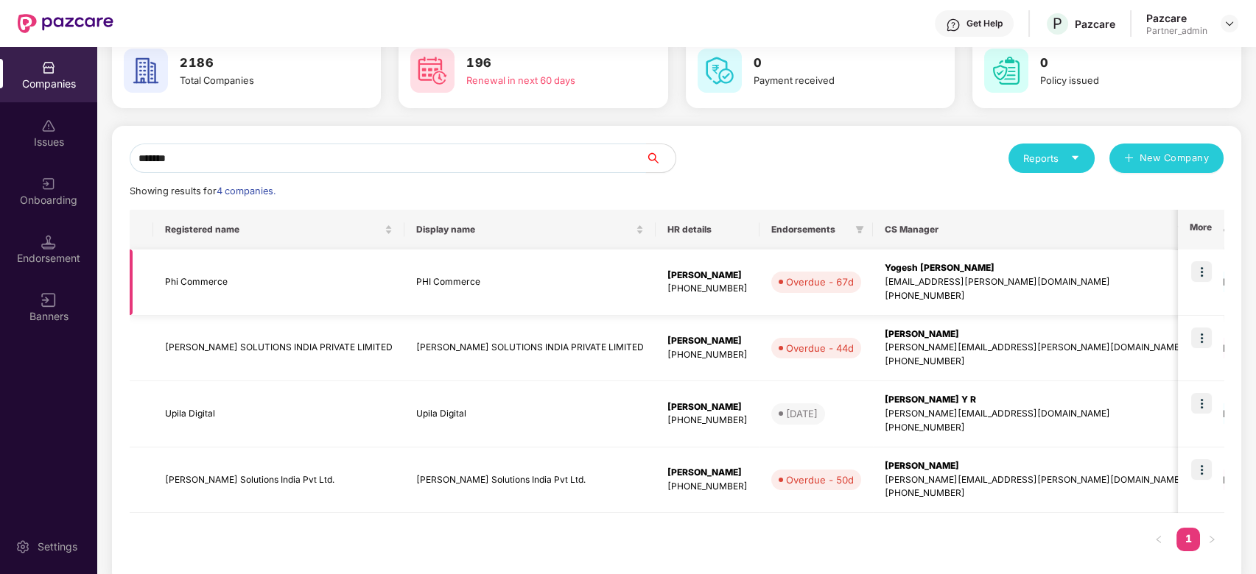
scroll to position [99, 0]
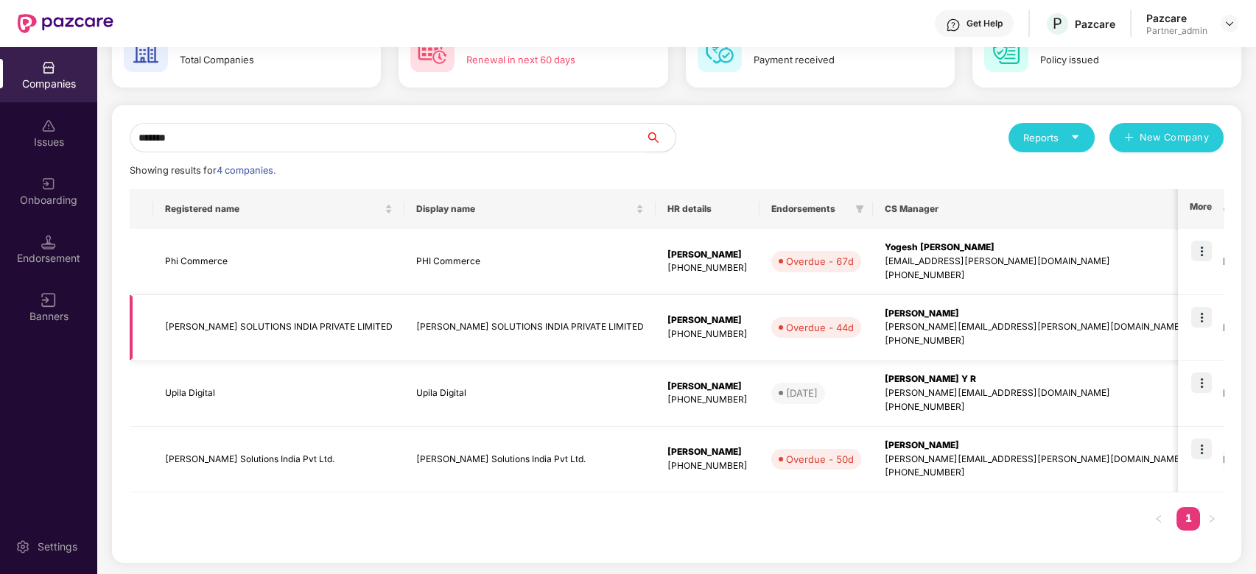
type input "*******"
click at [1203, 318] on img at bounding box center [1201, 317] width 21 height 21
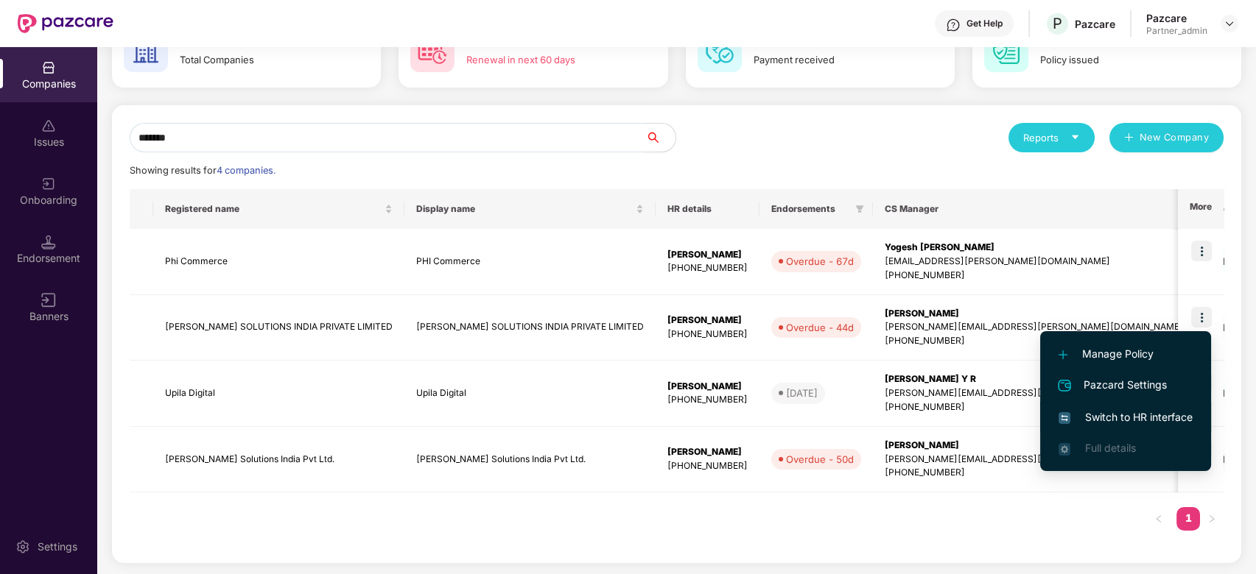
click at [1121, 409] on span "Switch to HR interface" at bounding box center [1125, 417] width 134 height 16
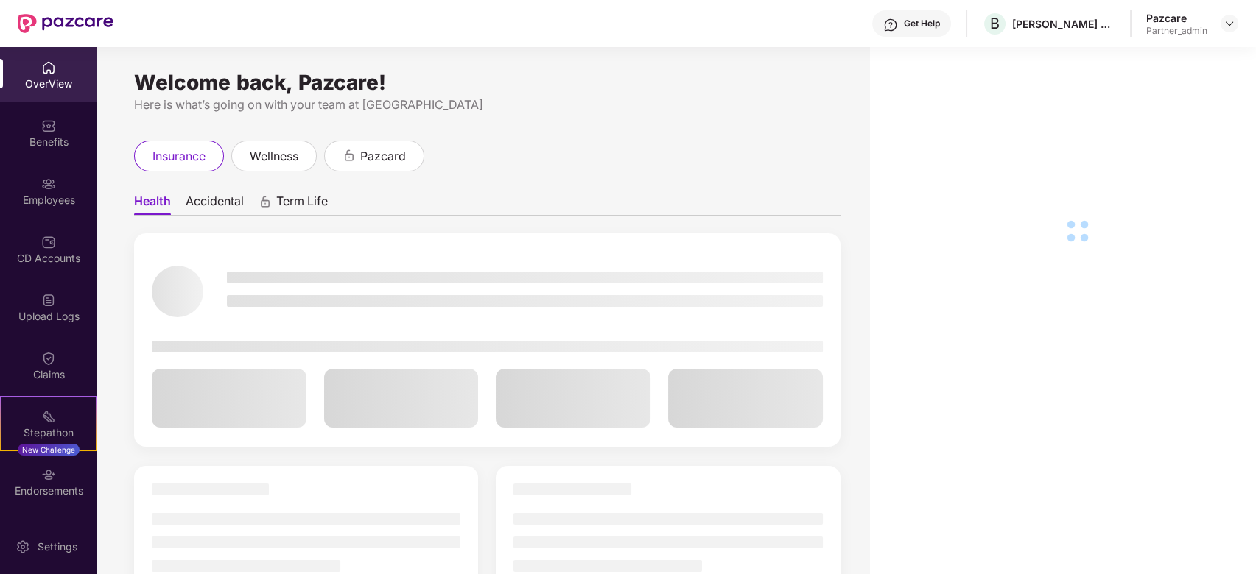
click at [36, 138] on div "Benefits" at bounding box center [48, 142] width 97 height 15
